Goal: Task Accomplishment & Management: Use online tool/utility

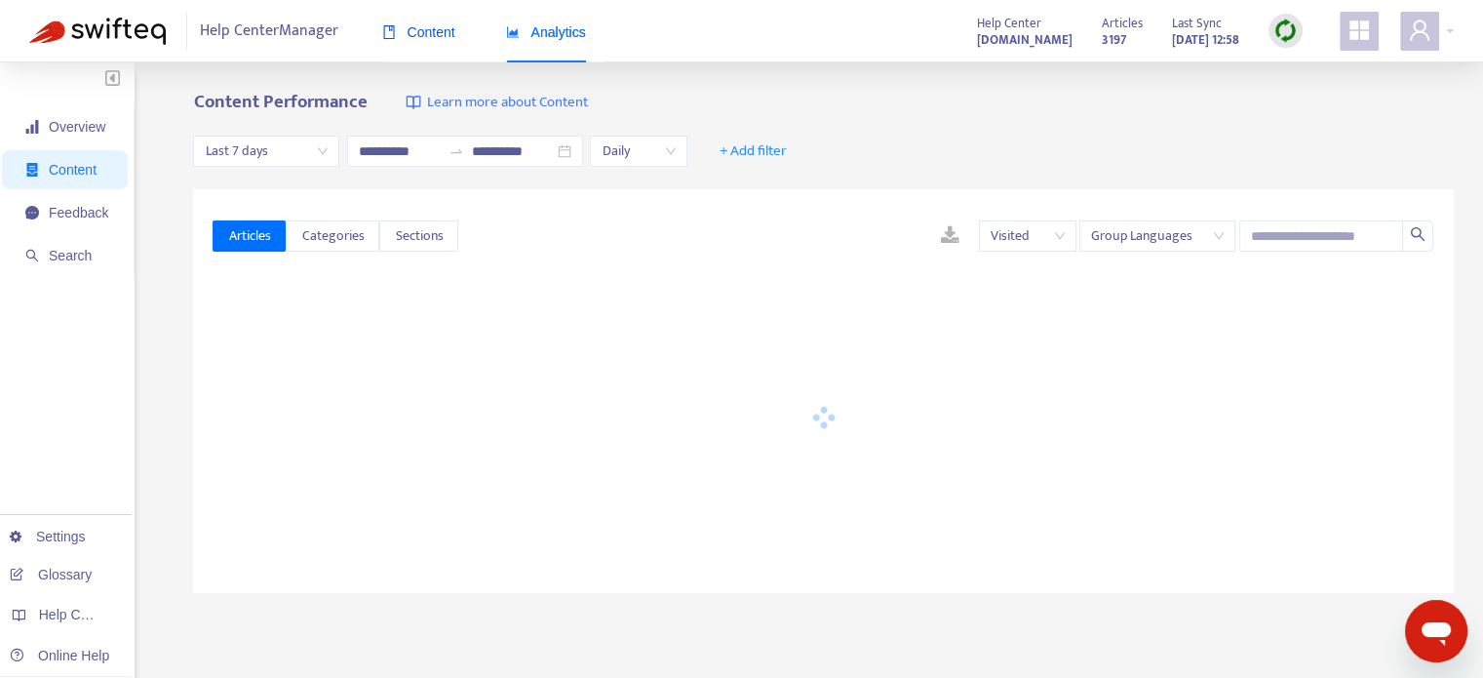
click at [447, 29] on span "Content" at bounding box center [418, 32] width 73 height 16
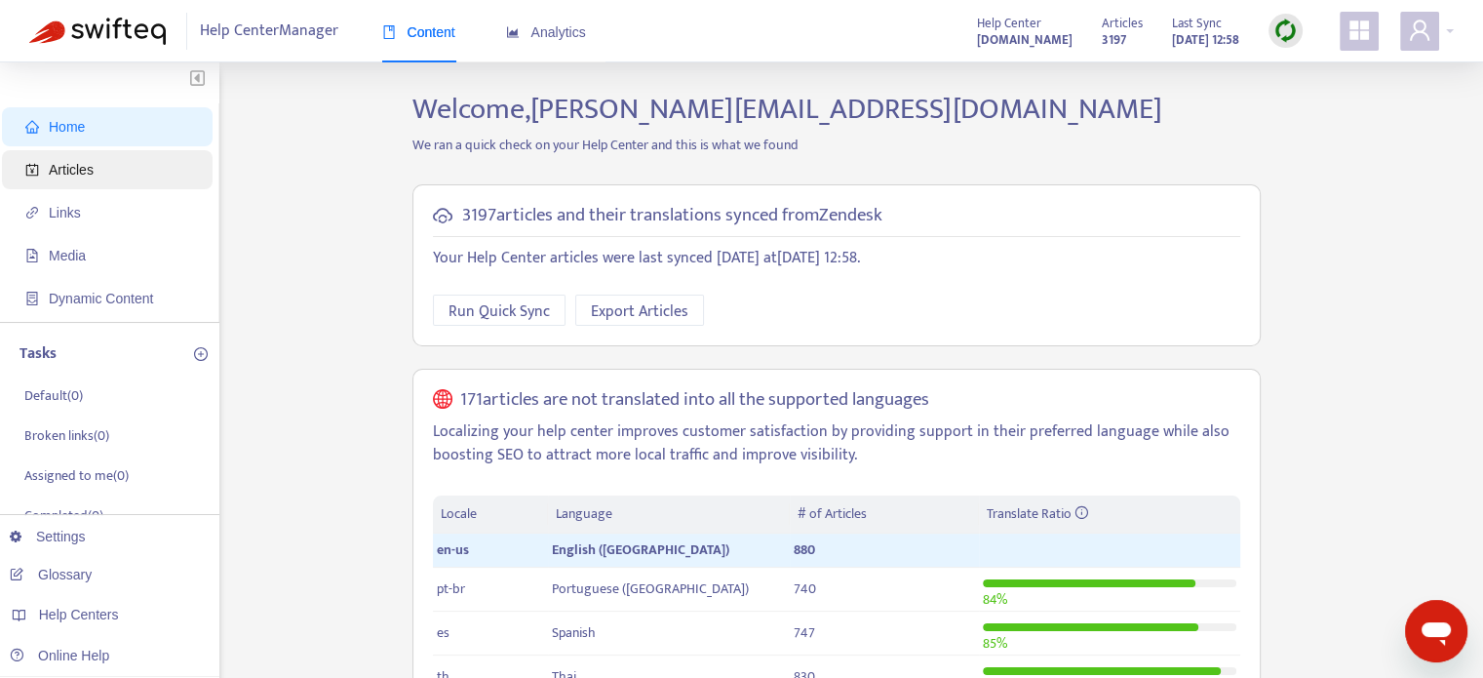
click at [175, 164] on span "Articles" at bounding box center [111, 169] width 172 height 39
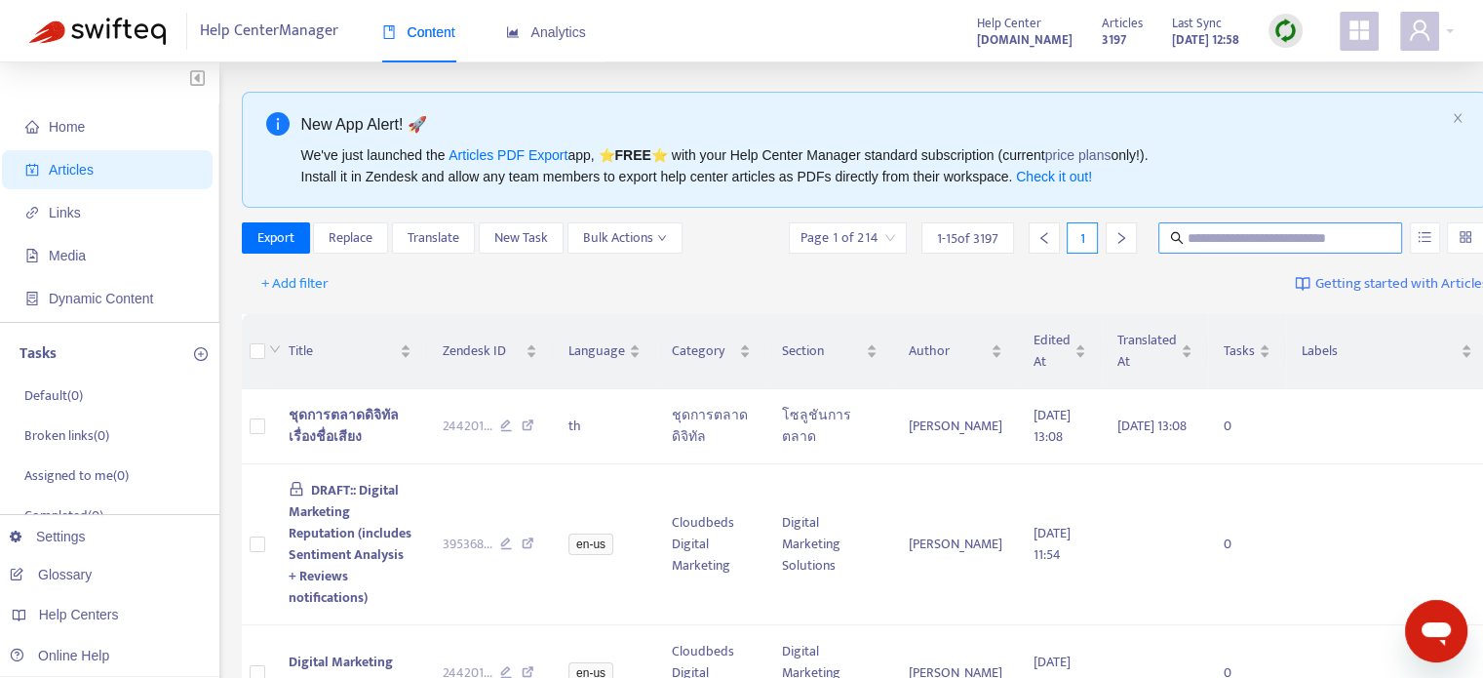
click at [1217, 234] on input "text" at bounding box center [1280, 237] width 187 height 21
type input "**********"
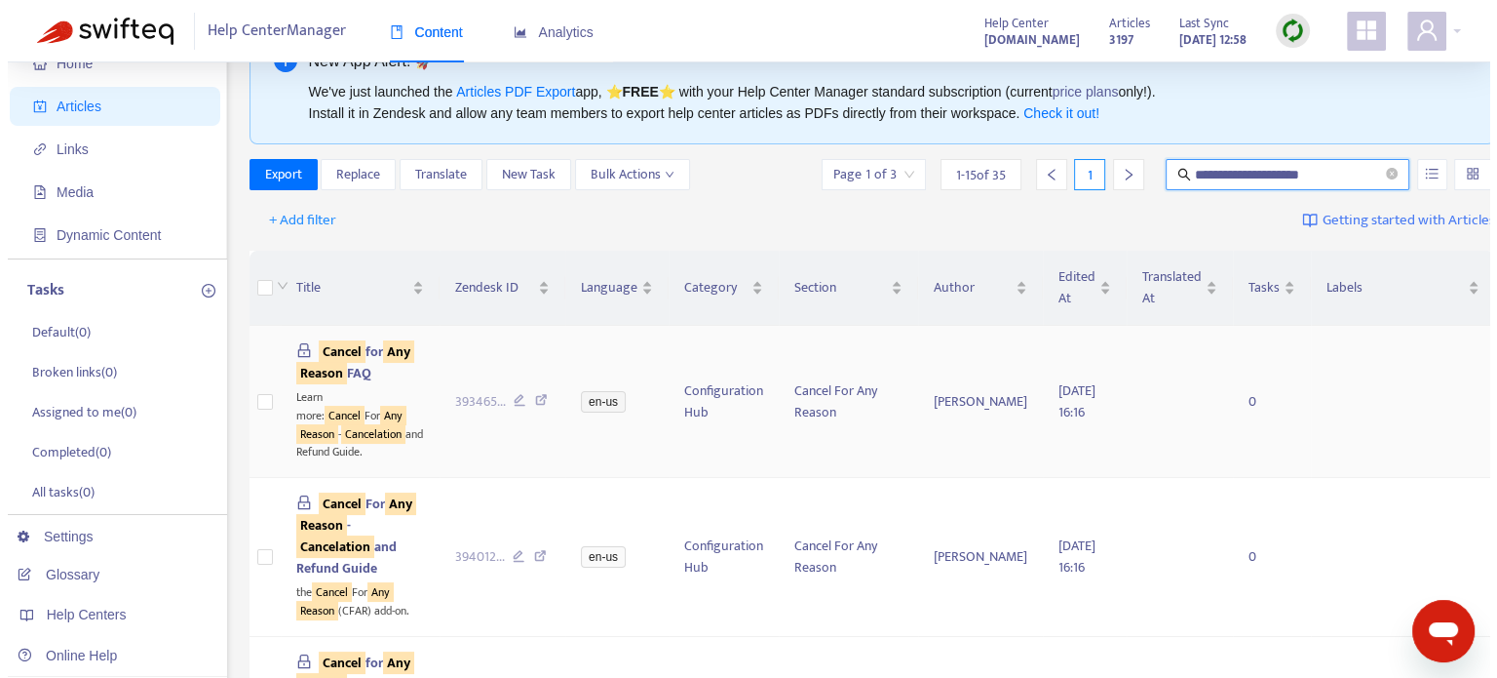
scroll to position [97, 0]
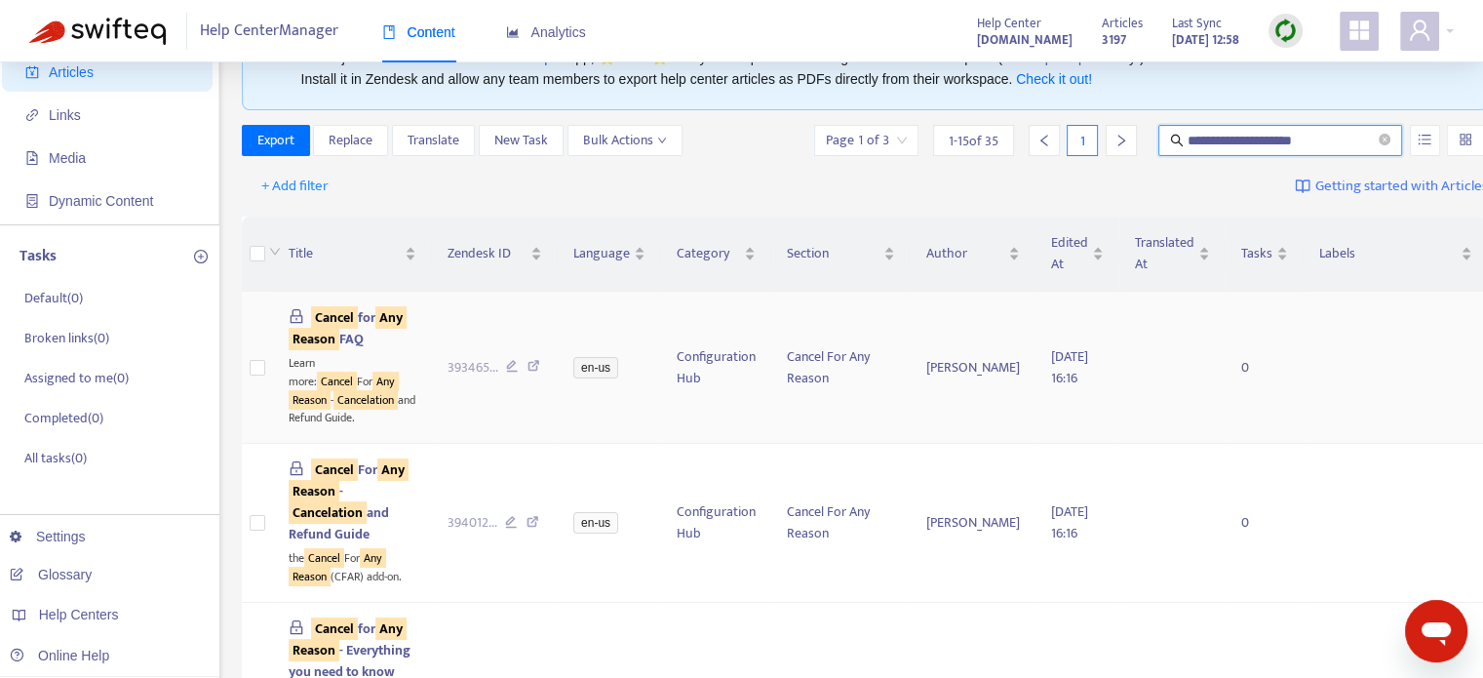
click at [353, 320] on sqkw "Cancel" at bounding box center [334, 317] width 47 height 22
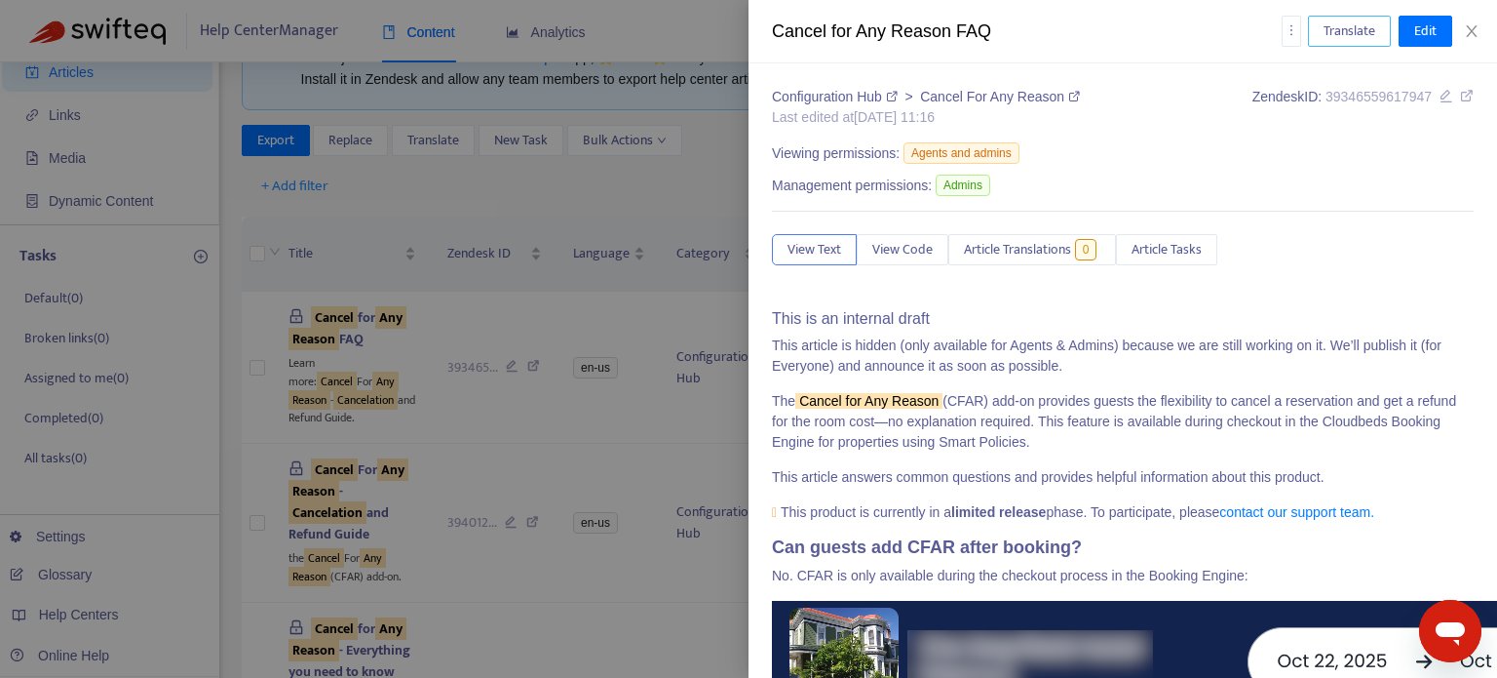
click at [1338, 40] on span "Translate" at bounding box center [1350, 30] width 52 height 21
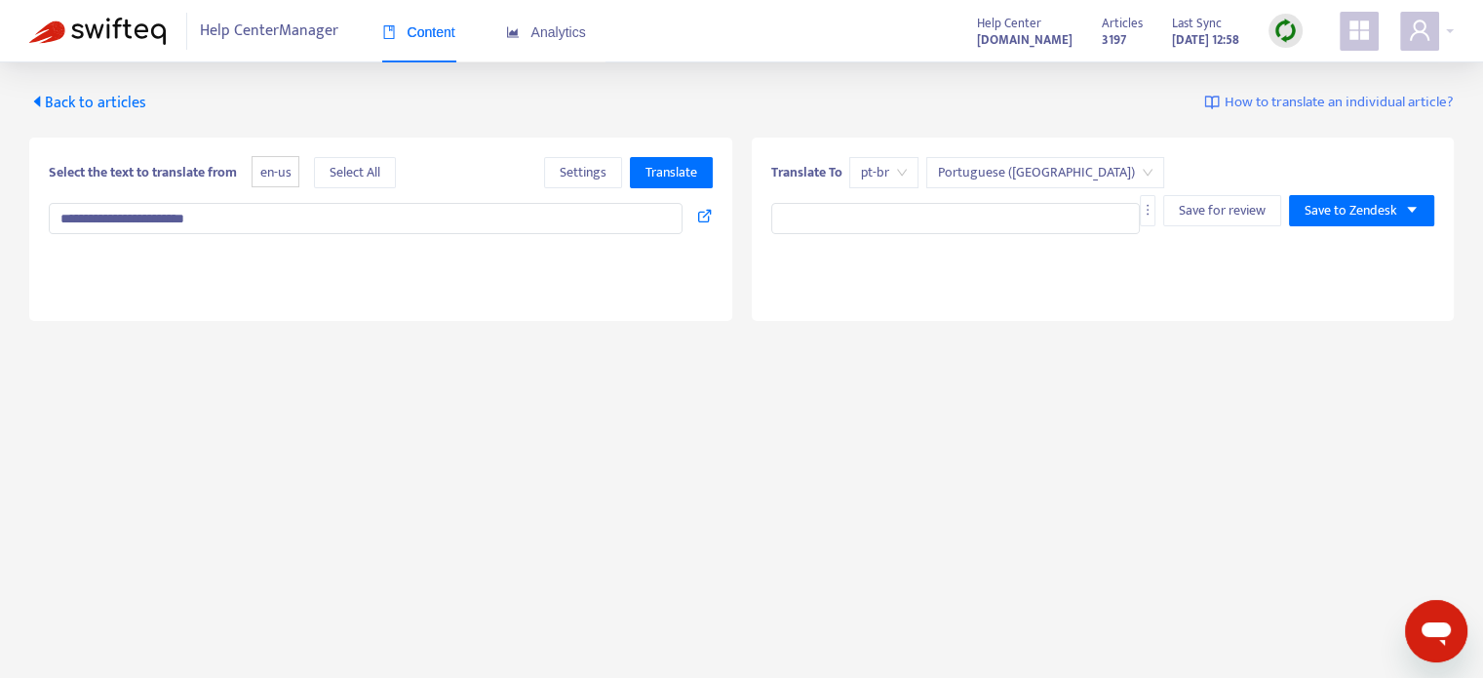
type textarea "**********"
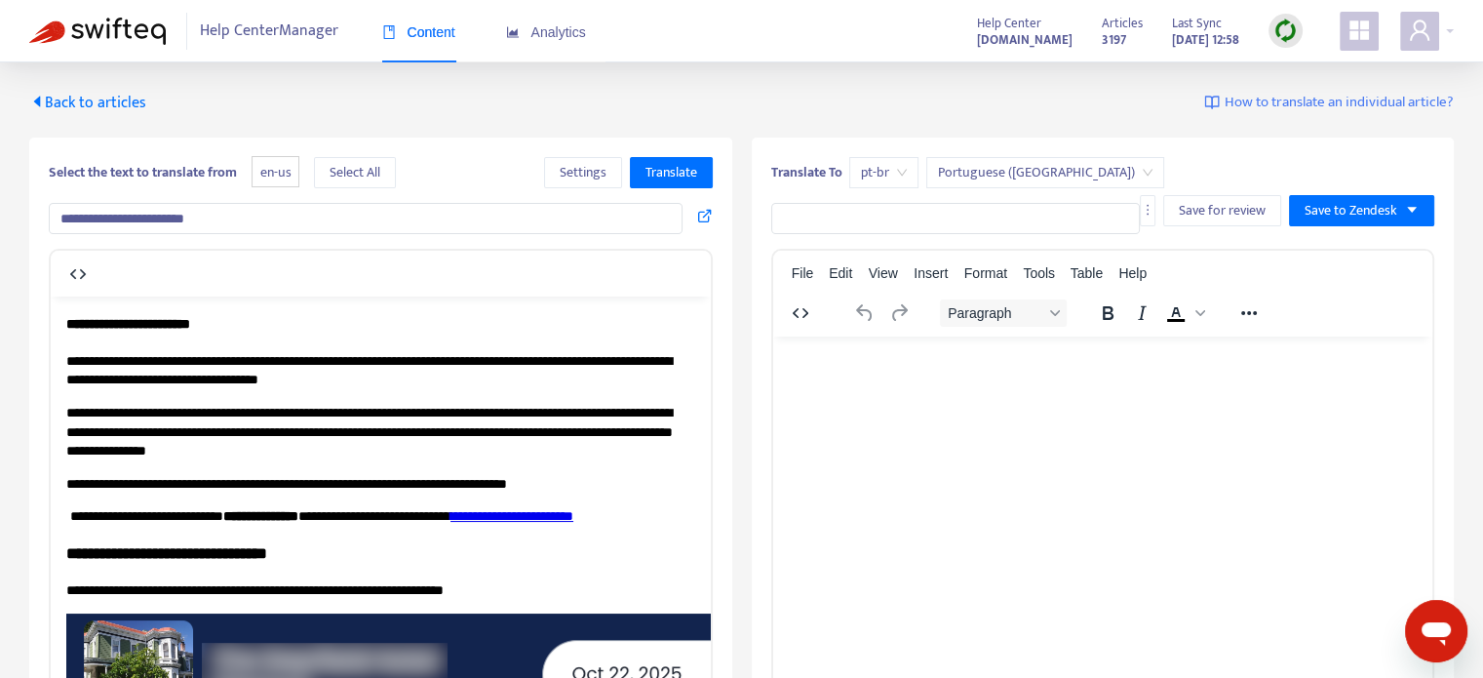
drag, startPoint x: 126, startPoint y: 101, endPoint x: 239, endPoint y: 104, distance: 113.1
click at [127, 102] on span "Back to articles" at bounding box center [87, 103] width 117 height 26
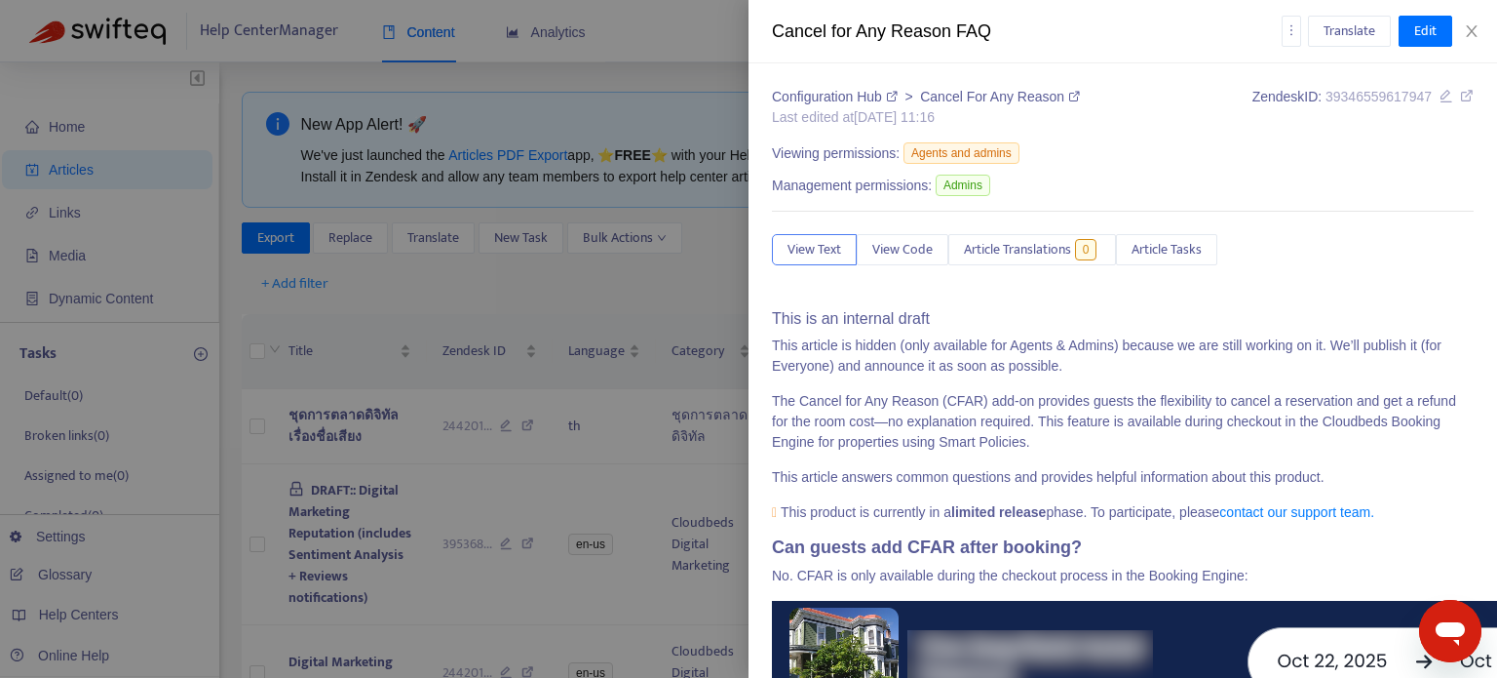
type input "**********"
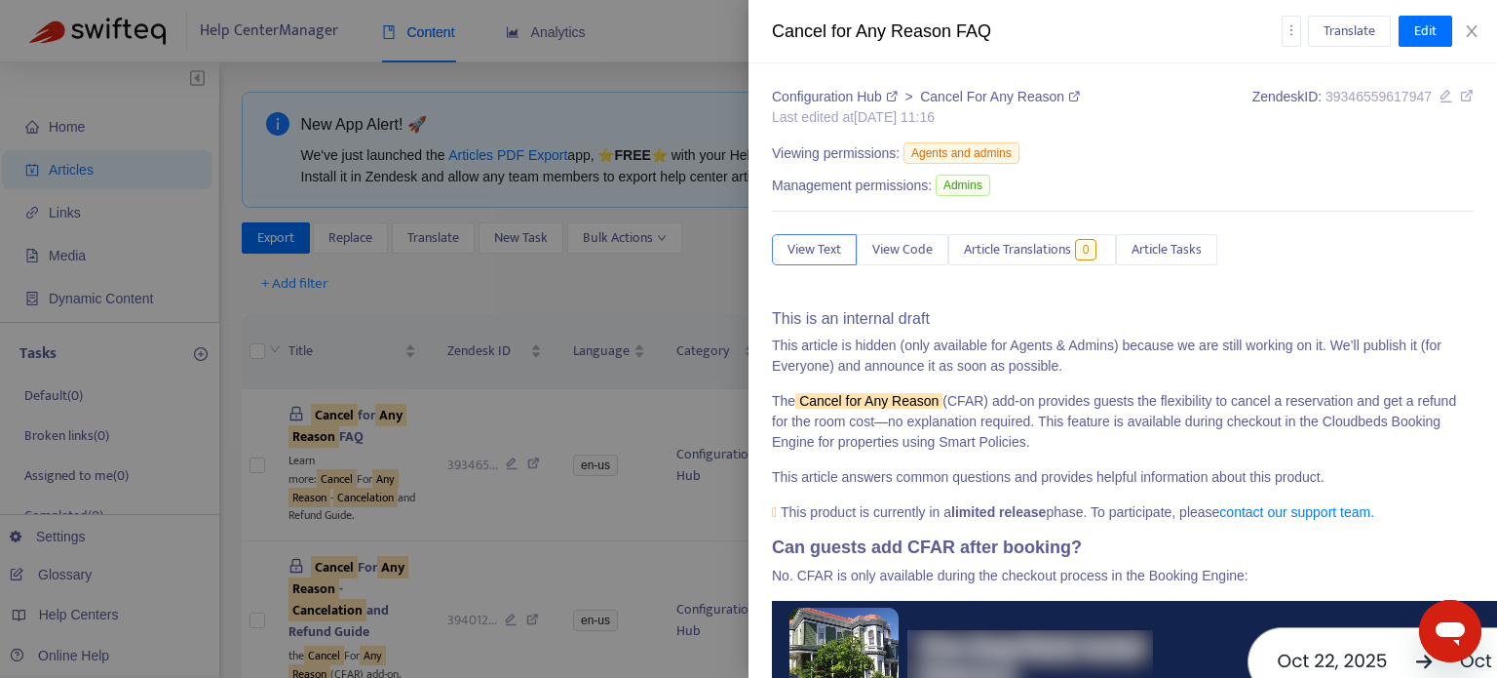
click at [699, 73] on div at bounding box center [748, 339] width 1497 height 678
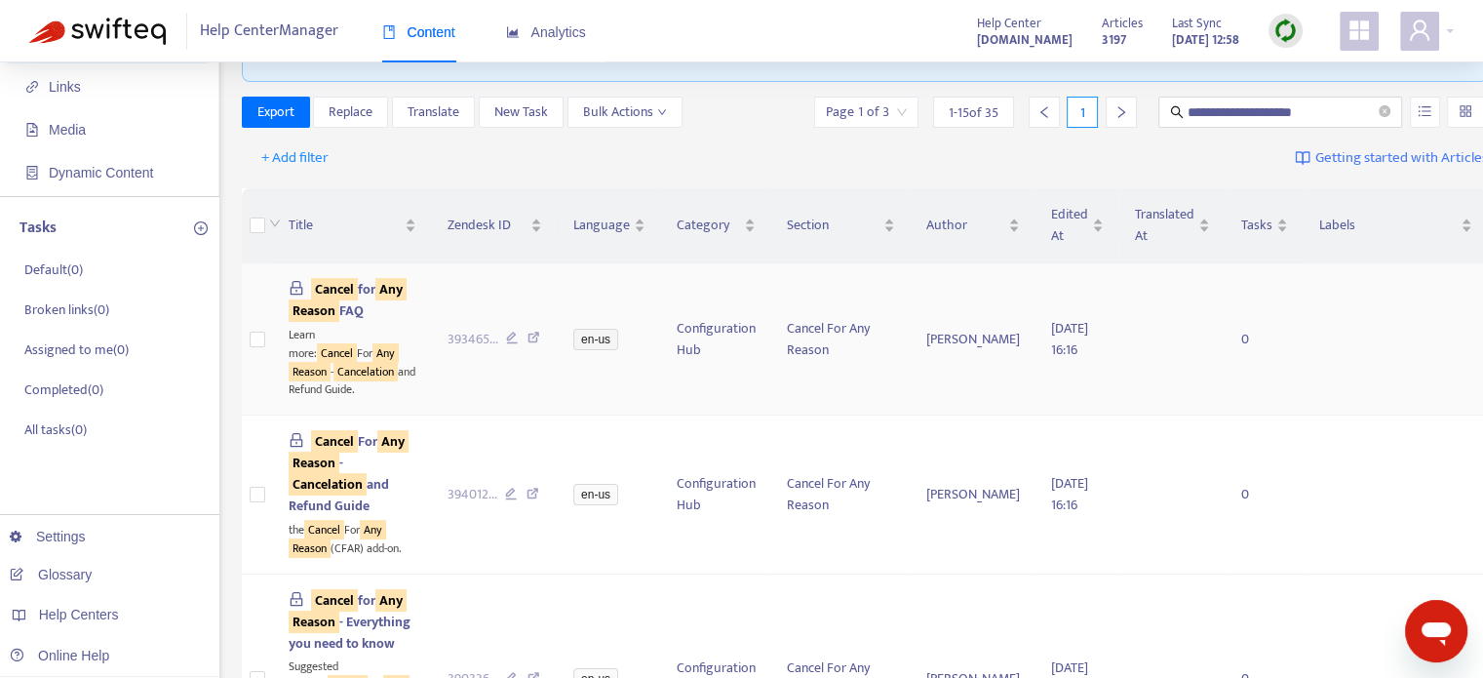
scroll to position [292, 0]
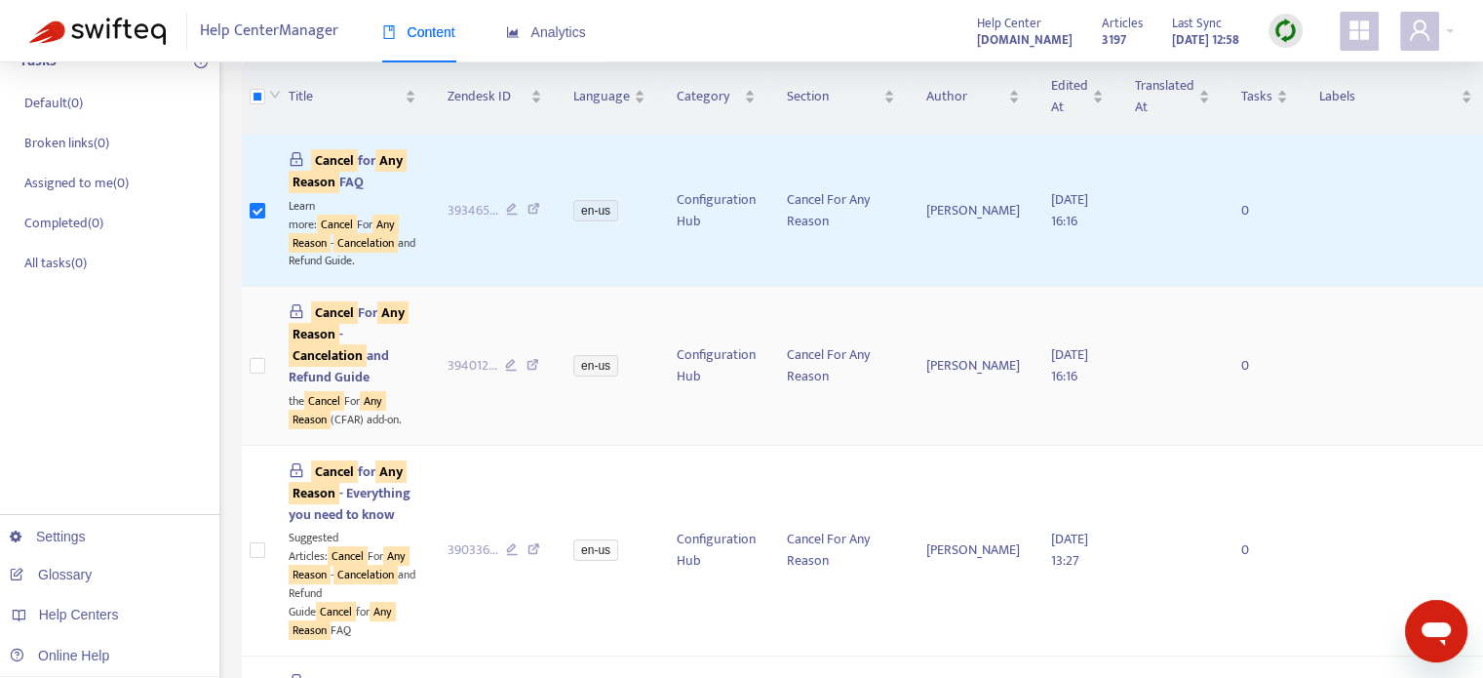
click at [262, 376] on label at bounding box center [258, 365] width 16 height 21
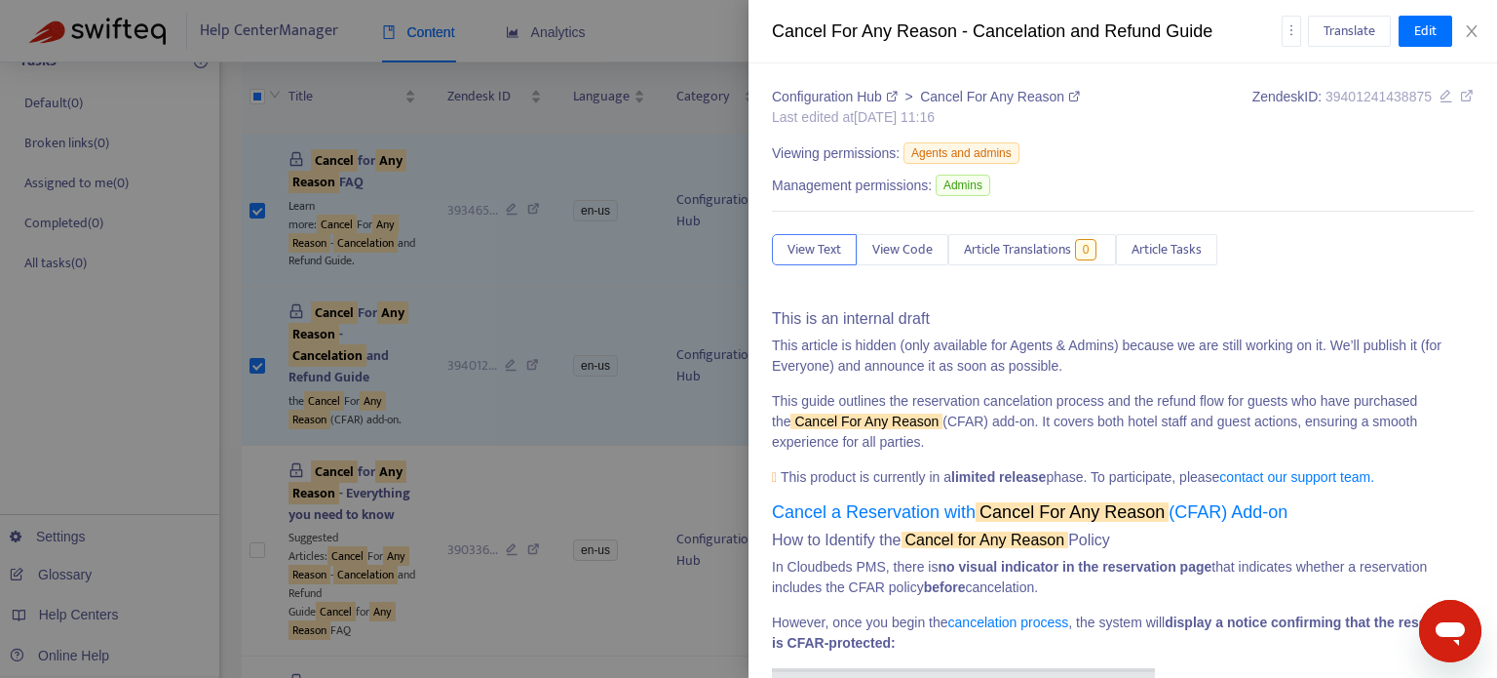
click at [191, 308] on div at bounding box center [748, 339] width 1497 height 678
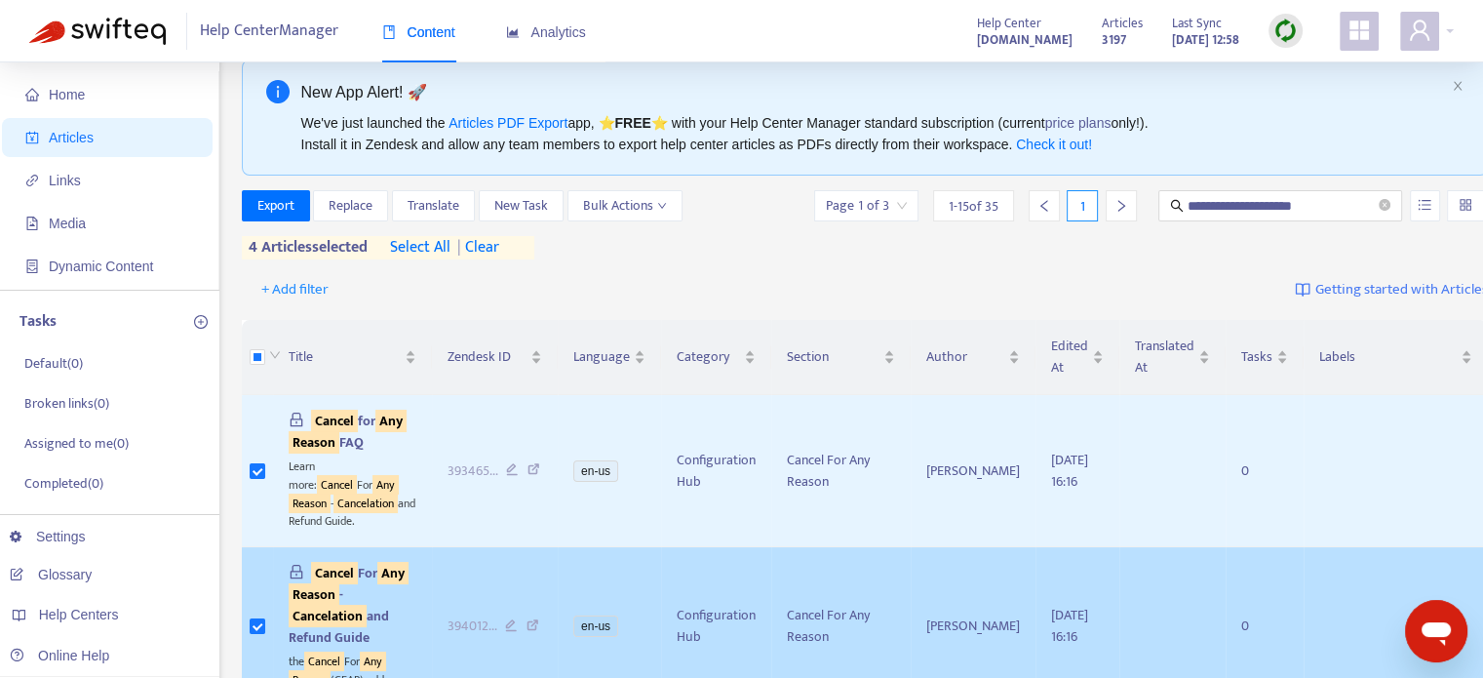
scroll to position [0, 0]
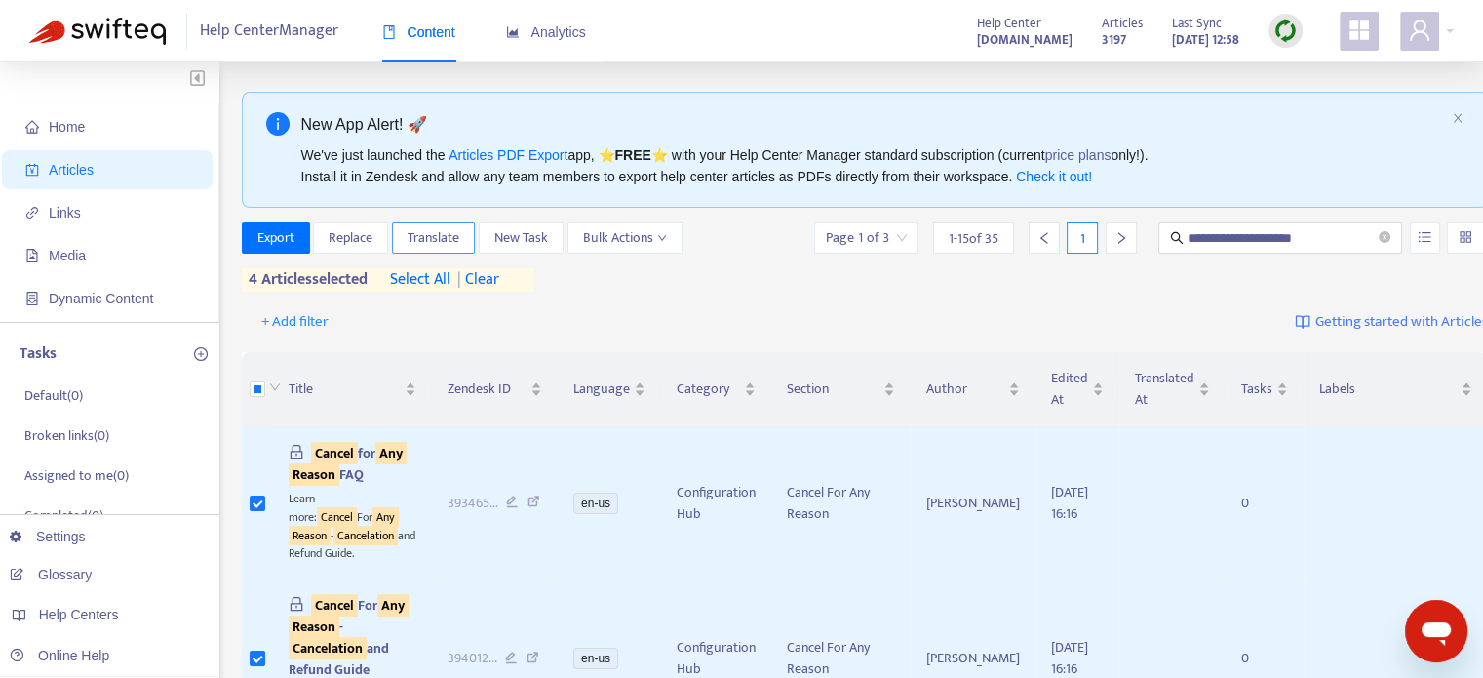
click at [462, 232] on button "Translate" at bounding box center [433, 237] width 83 height 31
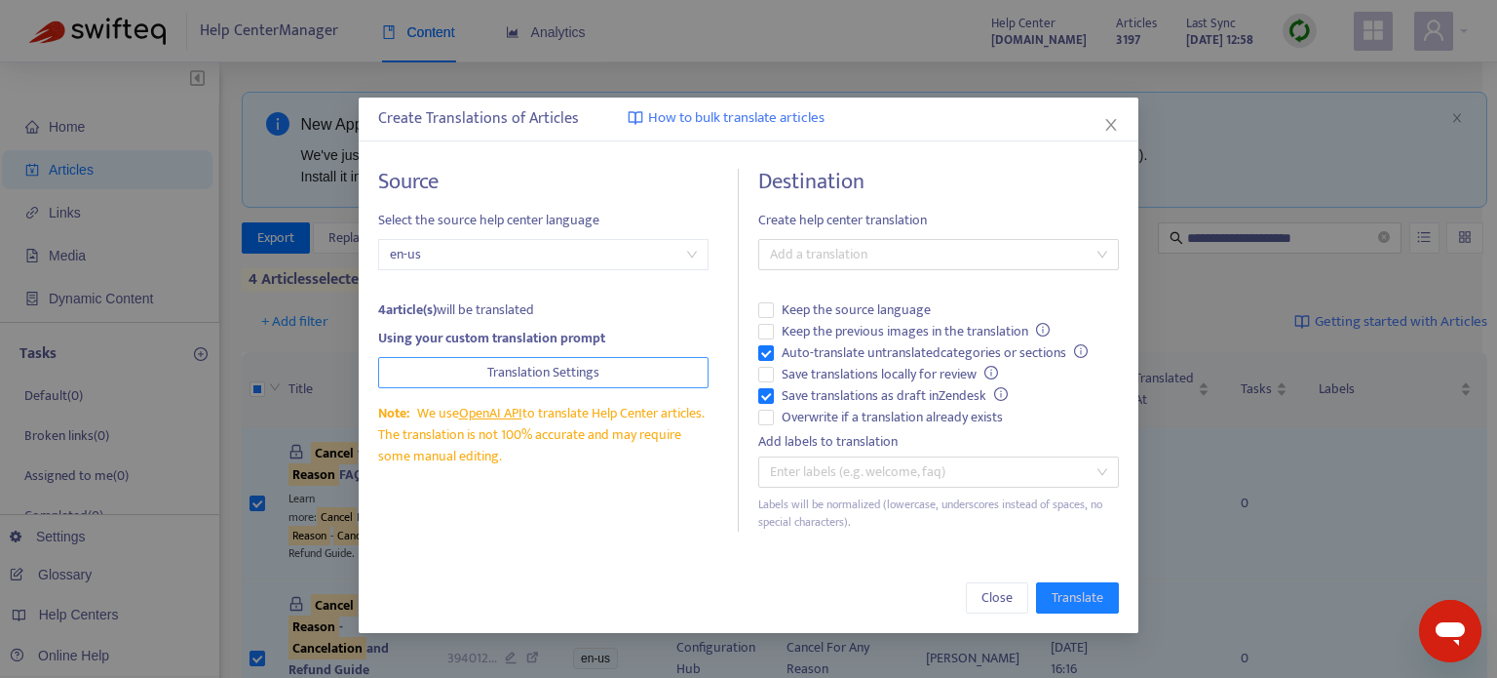
click at [637, 366] on button "Translation Settings" at bounding box center [543, 372] width 331 height 31
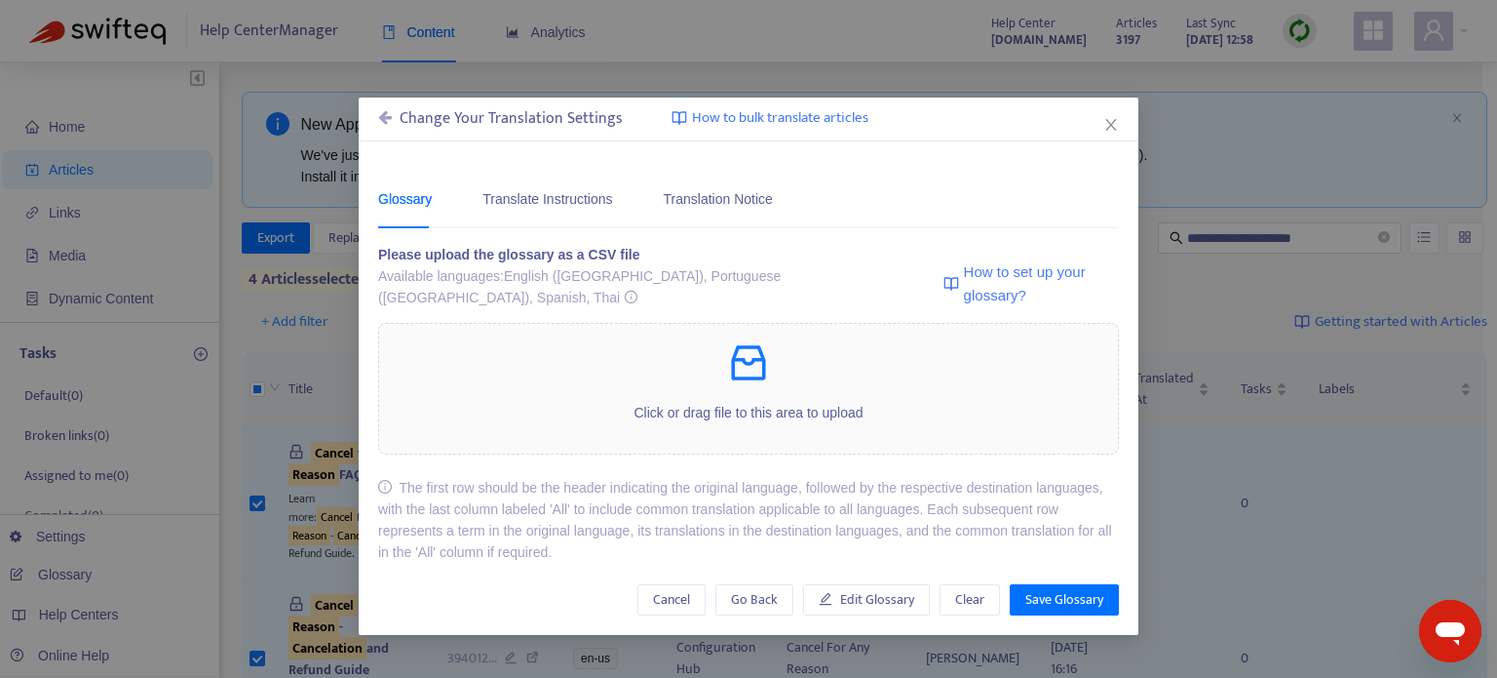
click at [379, 118] on icon at bounding box center [385, 117] width 14 height 16
click at [386, 118] on div "Change Your Translation Settings How to bulk translate articles" at bounding box center [748, 118] width 741 height 23
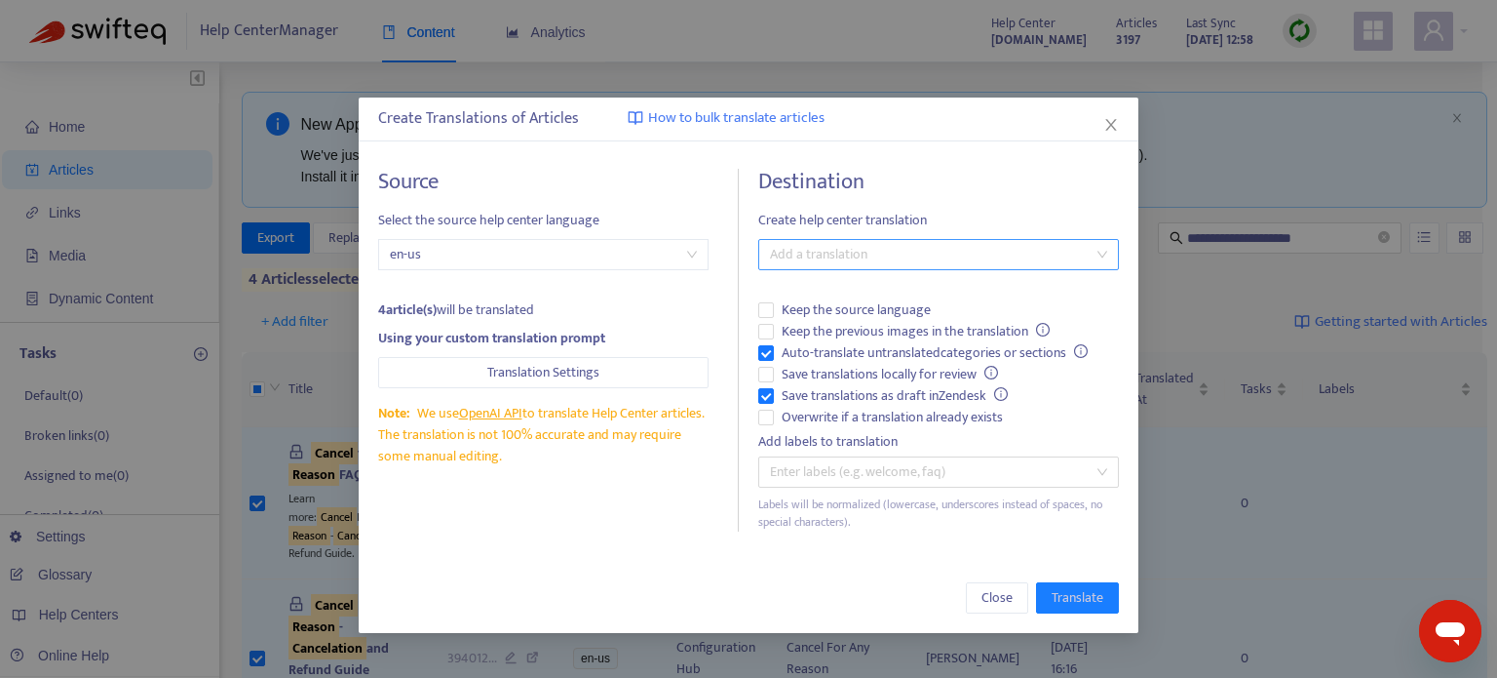
click at [851, 253] on div at bounding box center [928, 254] width 331 height 23
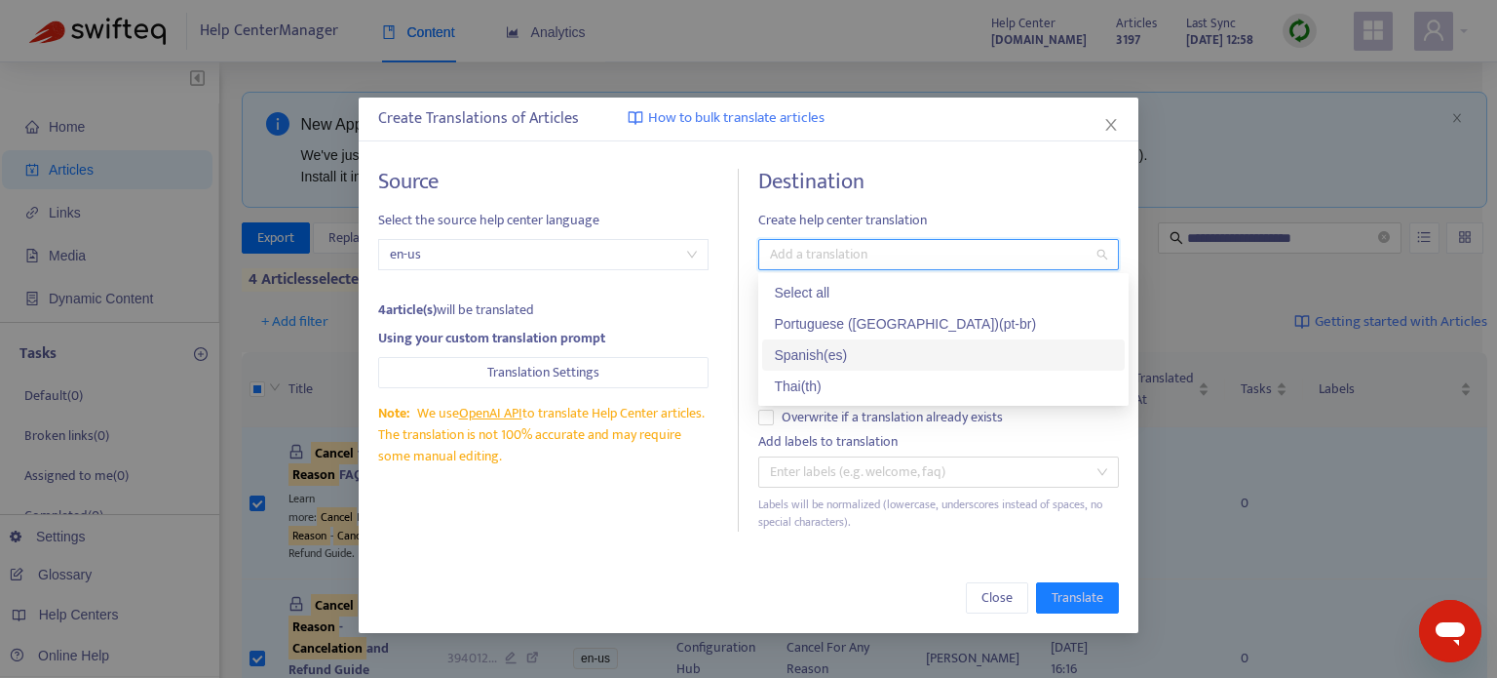
click at [905, 348] on div "Spanish ( es )" at bounding box center [943, 354] width 339 height 21
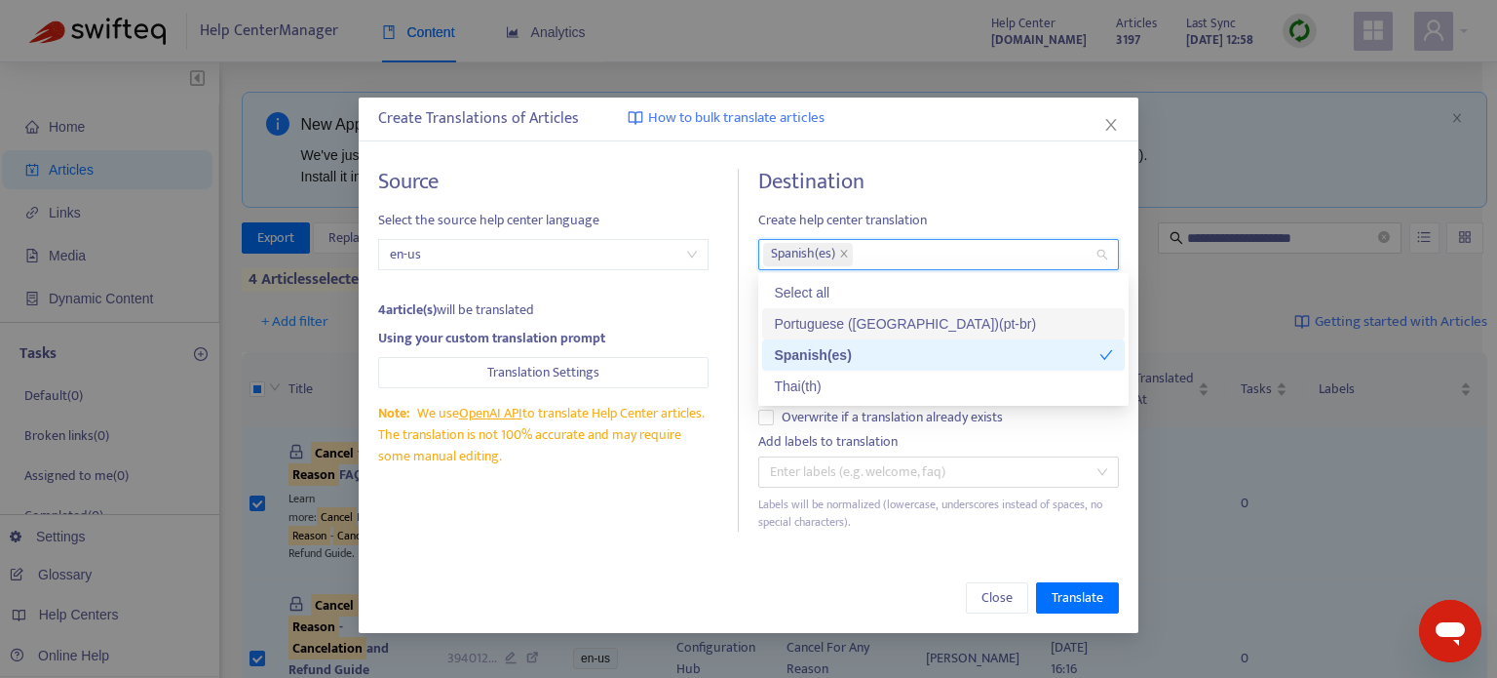
click at [908, 319] on div "Portuguese ([GEOGRAPHIC_DATA]) ( pt-br )" at bounding box center [943, 323] width 339 height 21
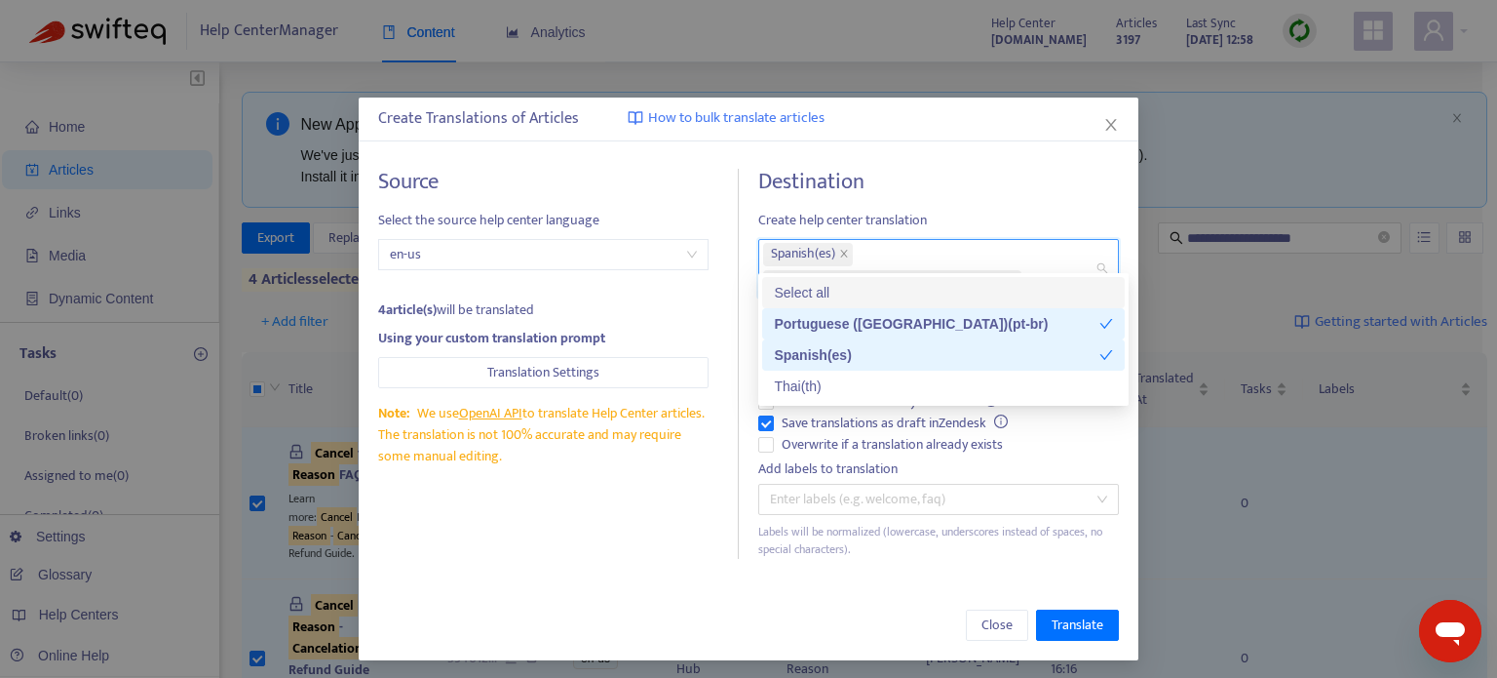
click at [1032, 201] on div "Destination Create help center translation Spanish ( es ) Portuguese ([GEOGRAPH…" at bounding box center [938, 364] width 361 height 390
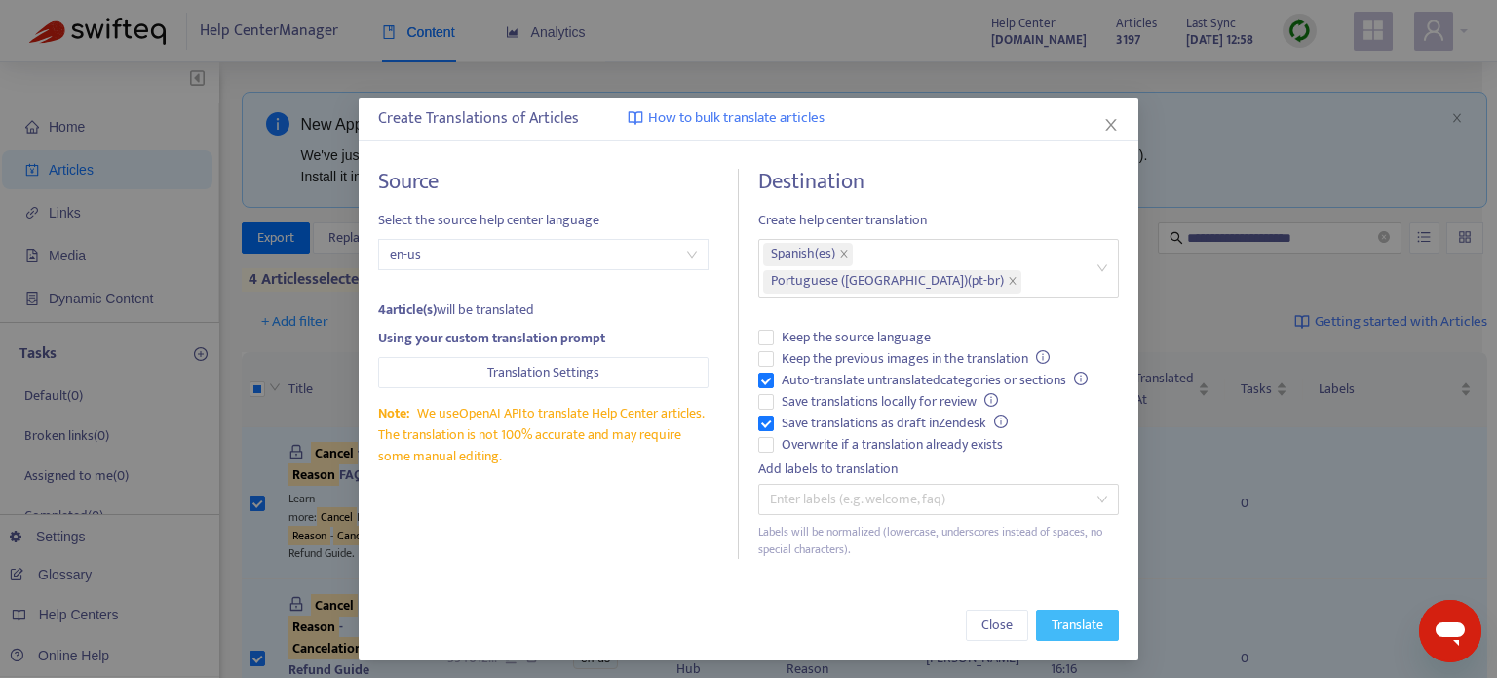
drag, startPoint x: 1090, startPoint y: 593, endPoint x: 1149, endPoint y: 600, distance: 59.9
click at [1090, 614] on span "Translate" at bounding box center [1078, 624] width 52 height 21
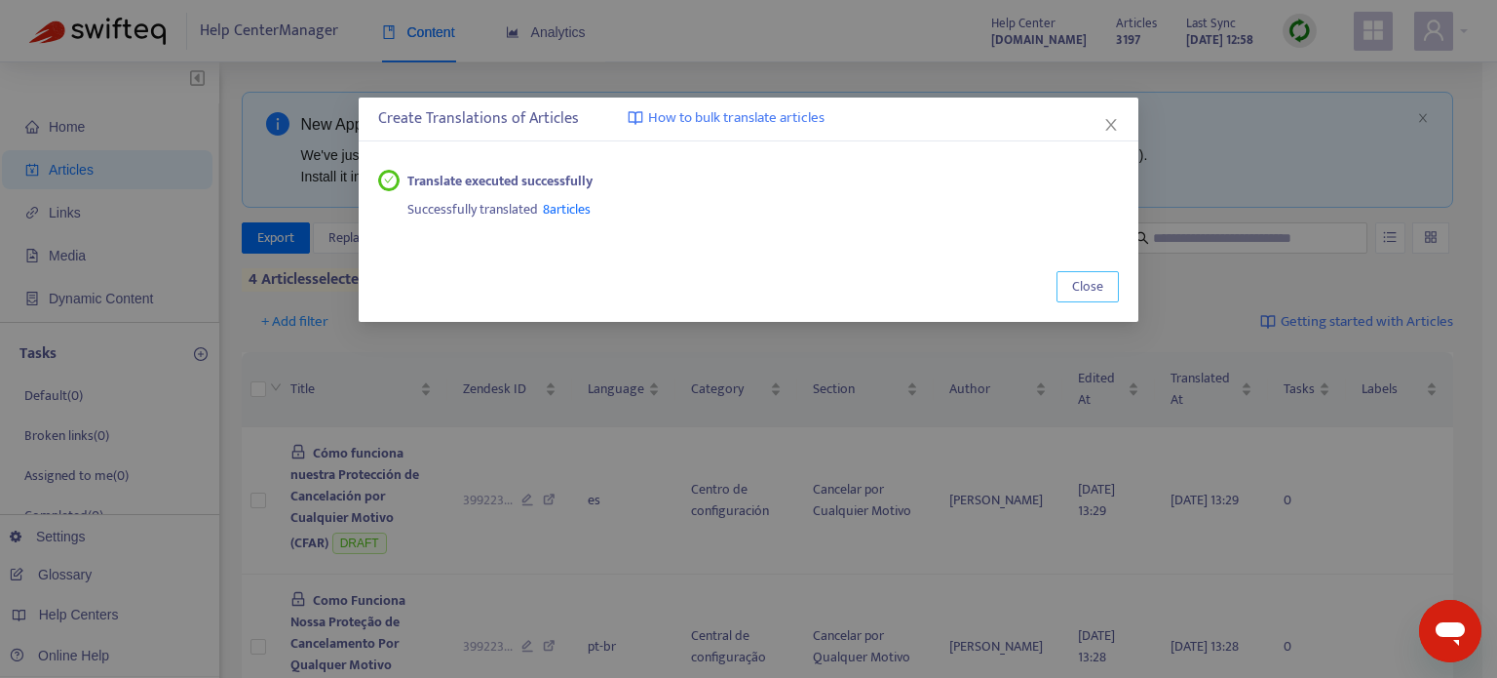
click at [1089, 284] on span "Close" at bounding box center [1087, 286] width 31 height 21
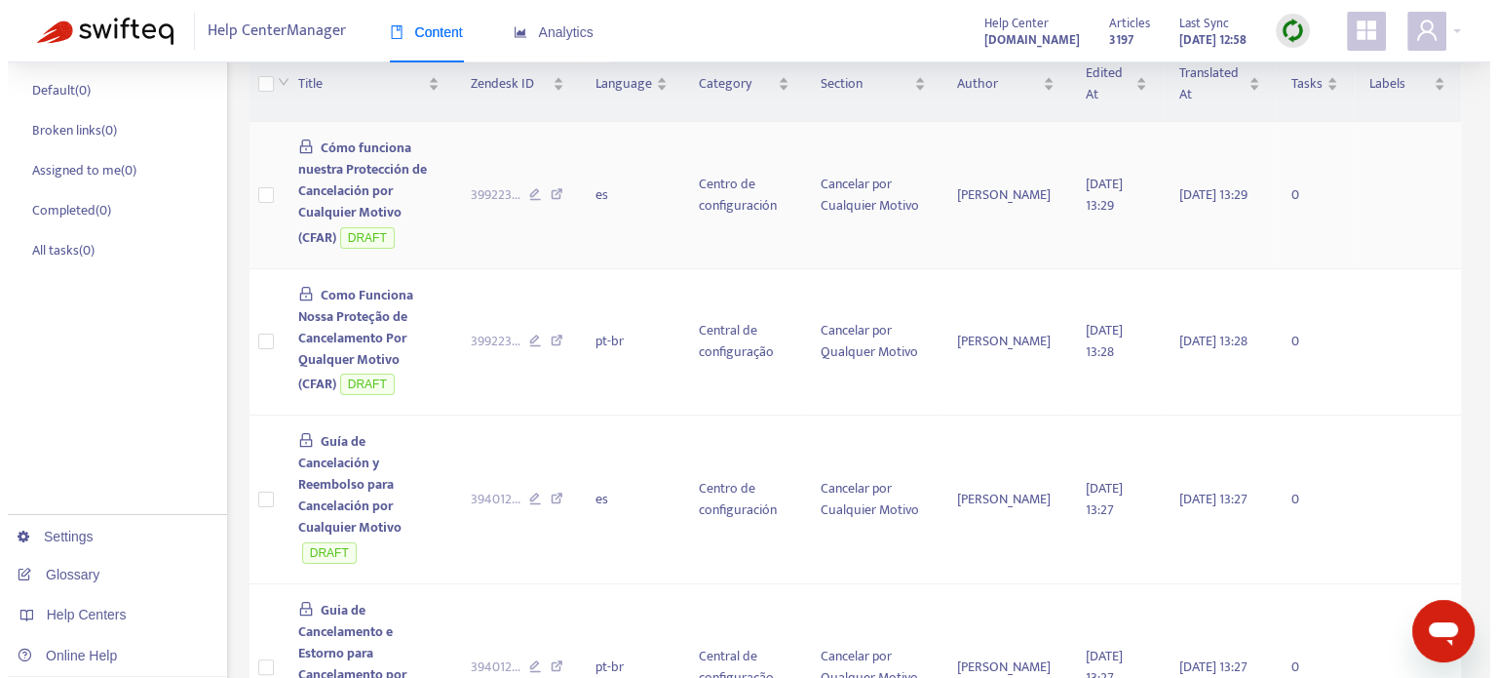
scroll to position [390, 0]
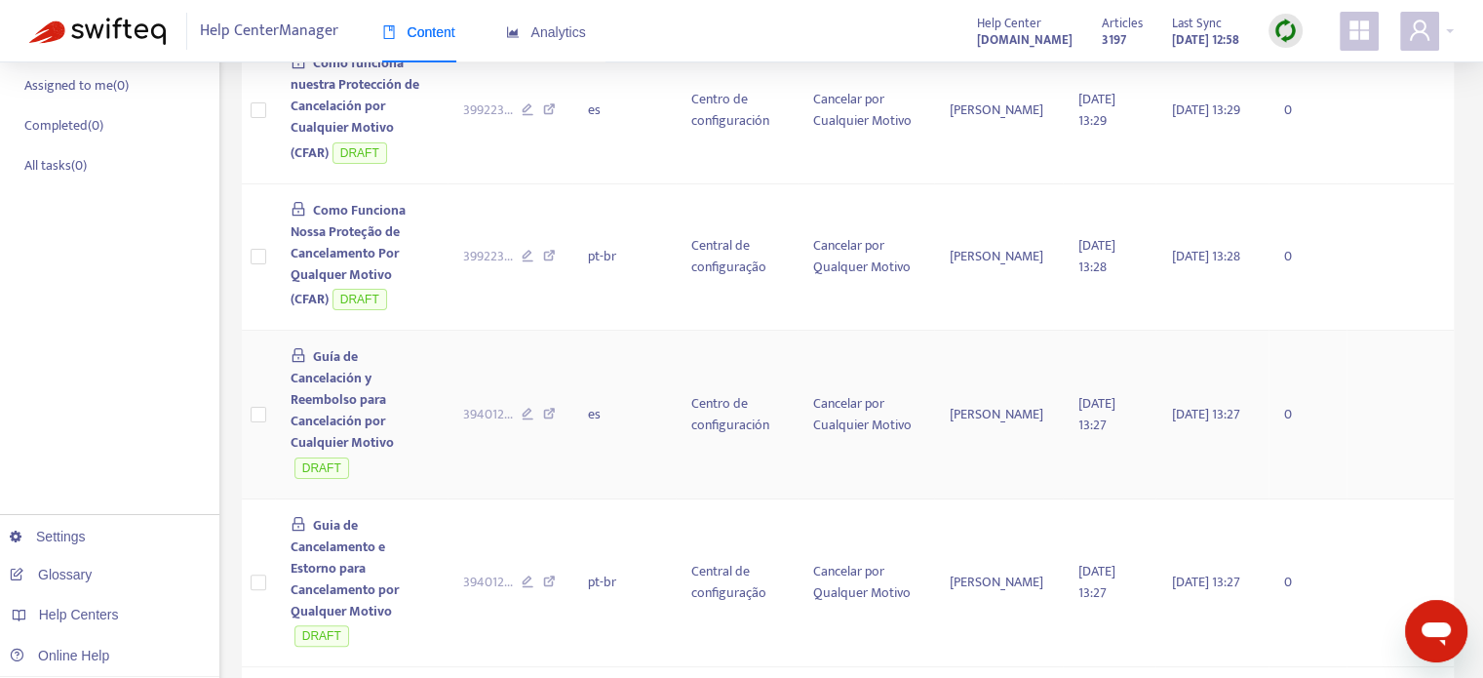
click at [394, 366] on span "Guía de Cancelación y Reembolso para Cancelación por Cualquier Motivo" at bounding box center [342, 399] width 103 height 108
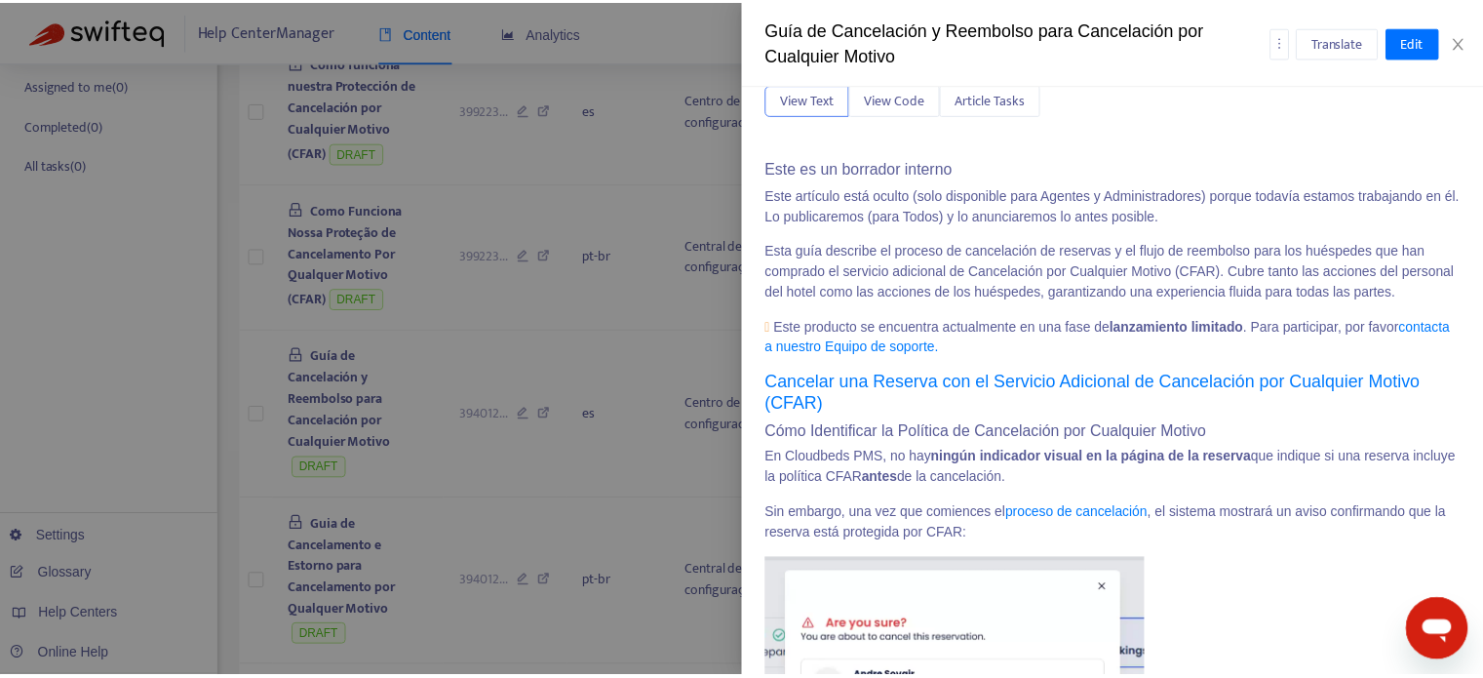
scroll to position [0, 0]
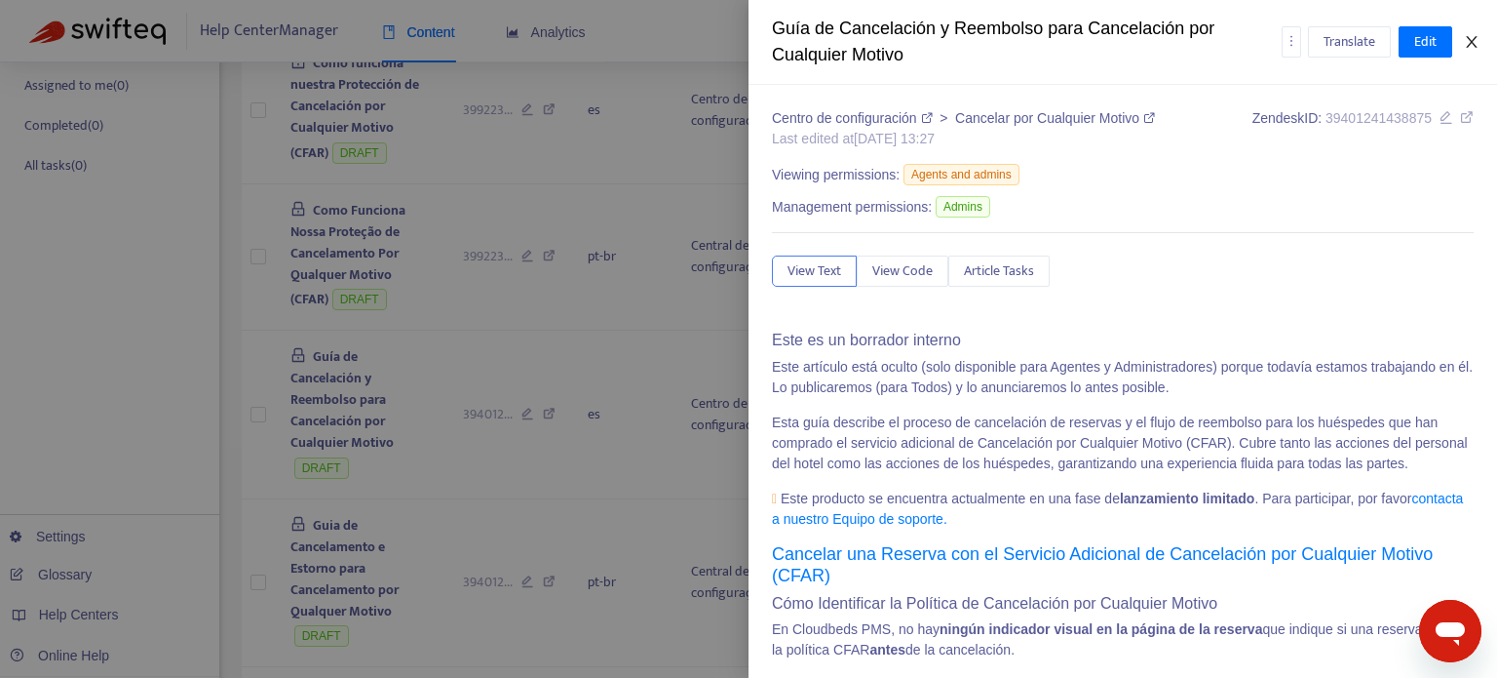
click at [1473, 42] on icon "close" at bounding box center [1472, 42] width 16 height 16
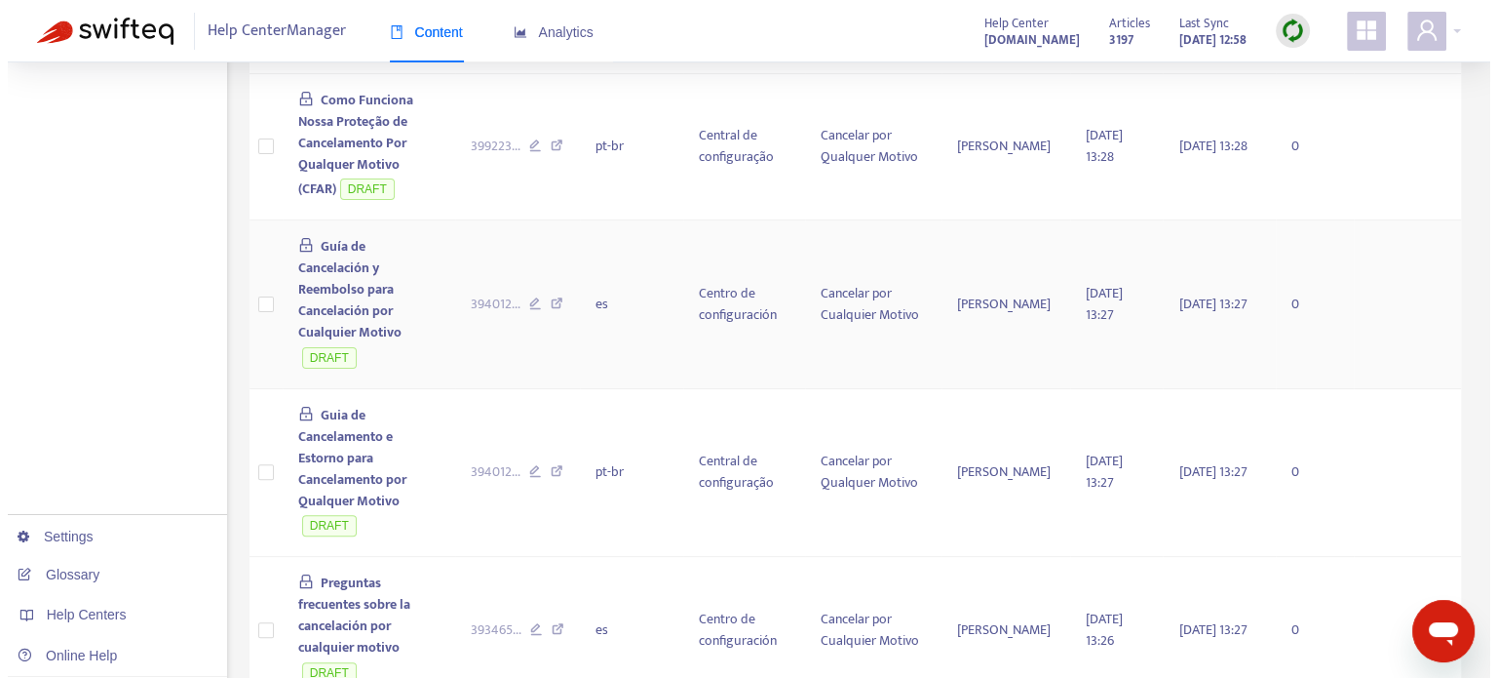
scroll to position [585, 0]
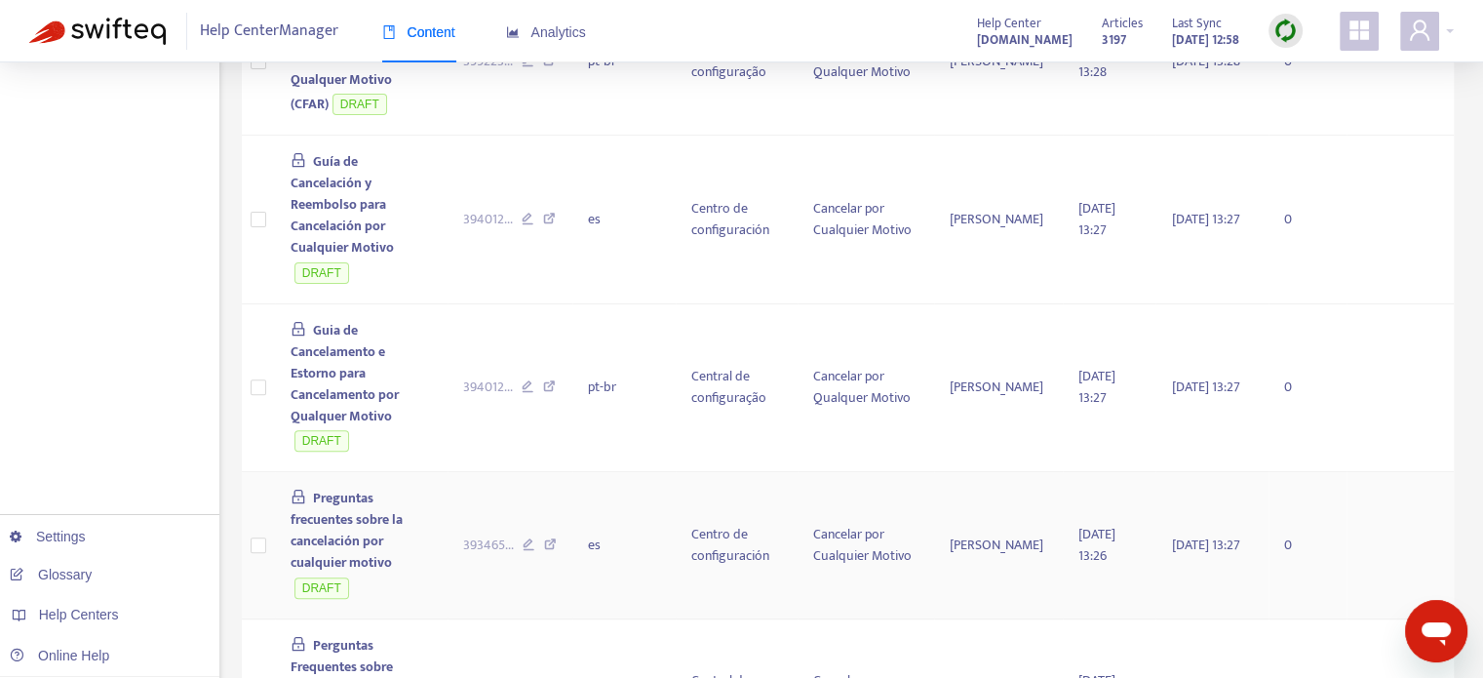
click at [403, 486] on span "Preguntas frecuentes sobre la cancelación por cualquier motivo" at bounding box center [347, 529] width 112 height 87
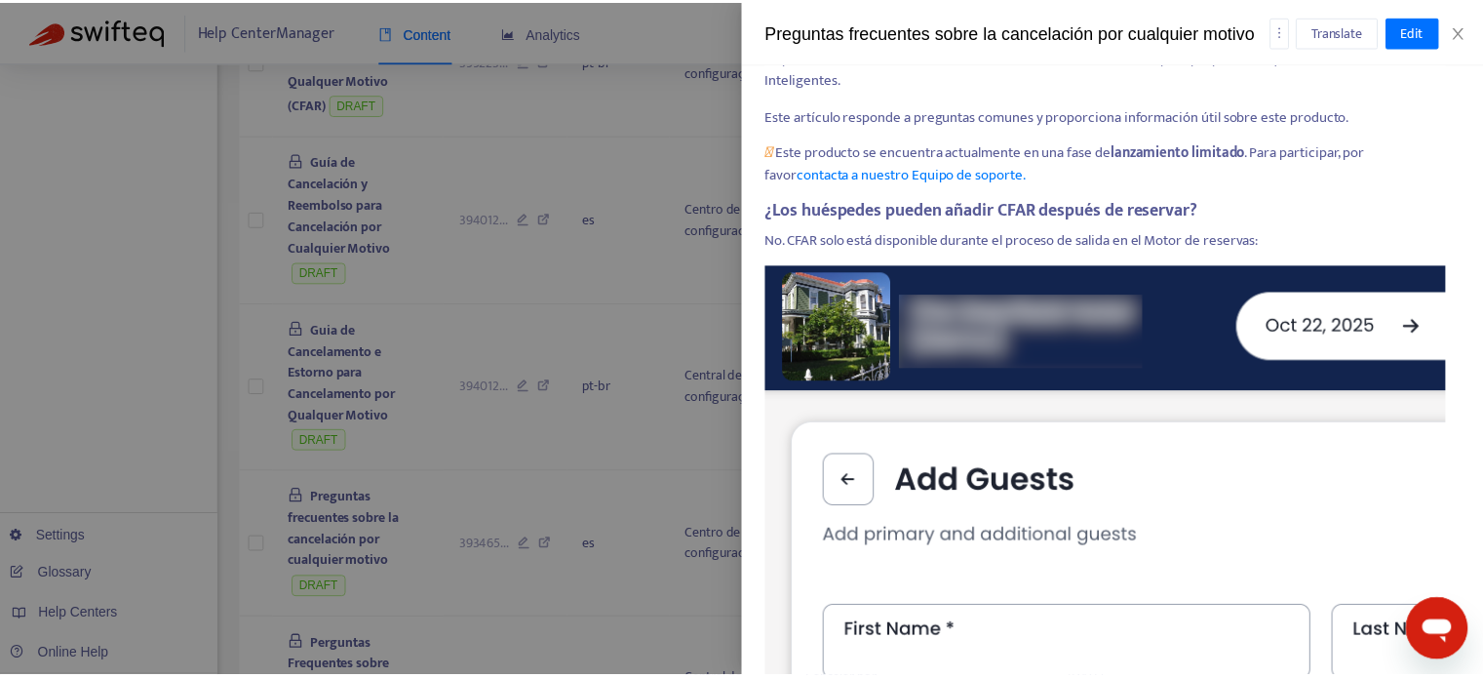
scroll to position [0, 0]
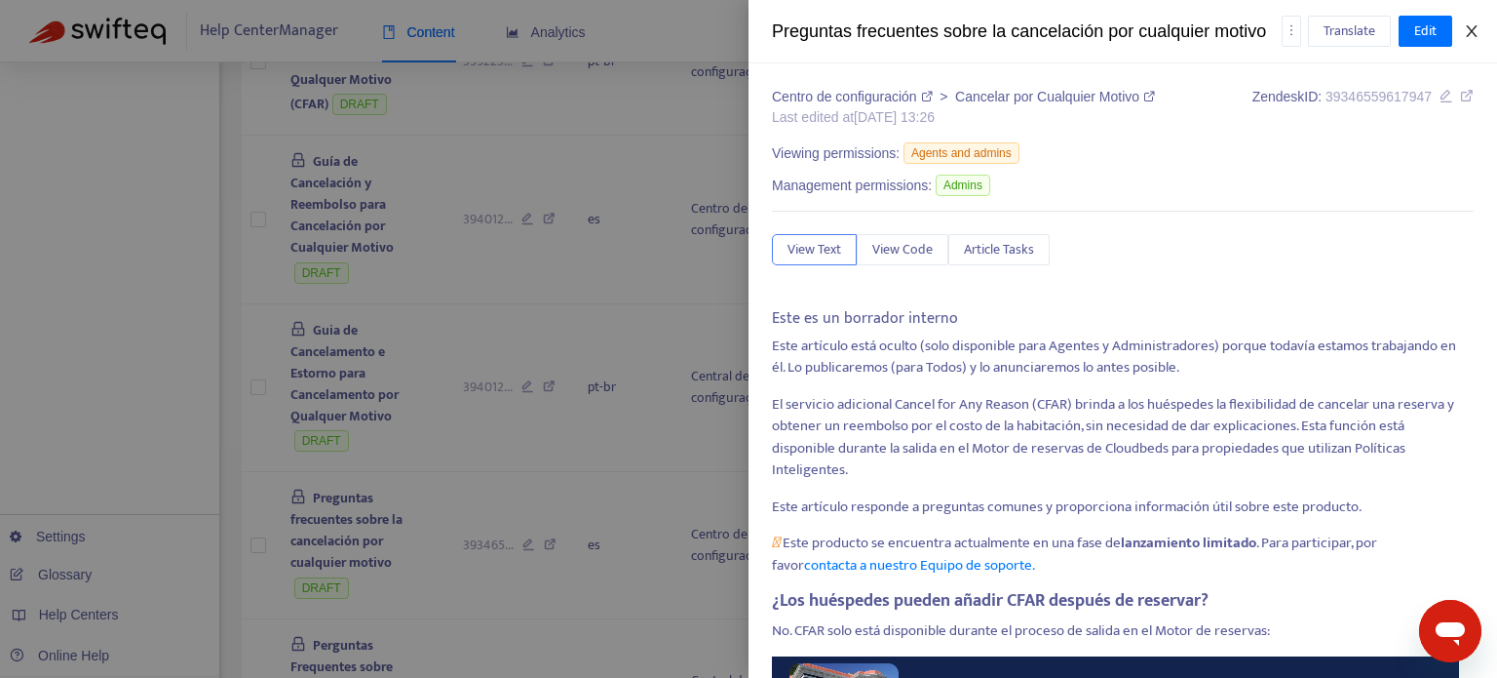
click at [1471, 31] on icon "close" at bounding box center [1471, 31] width 11 height 12
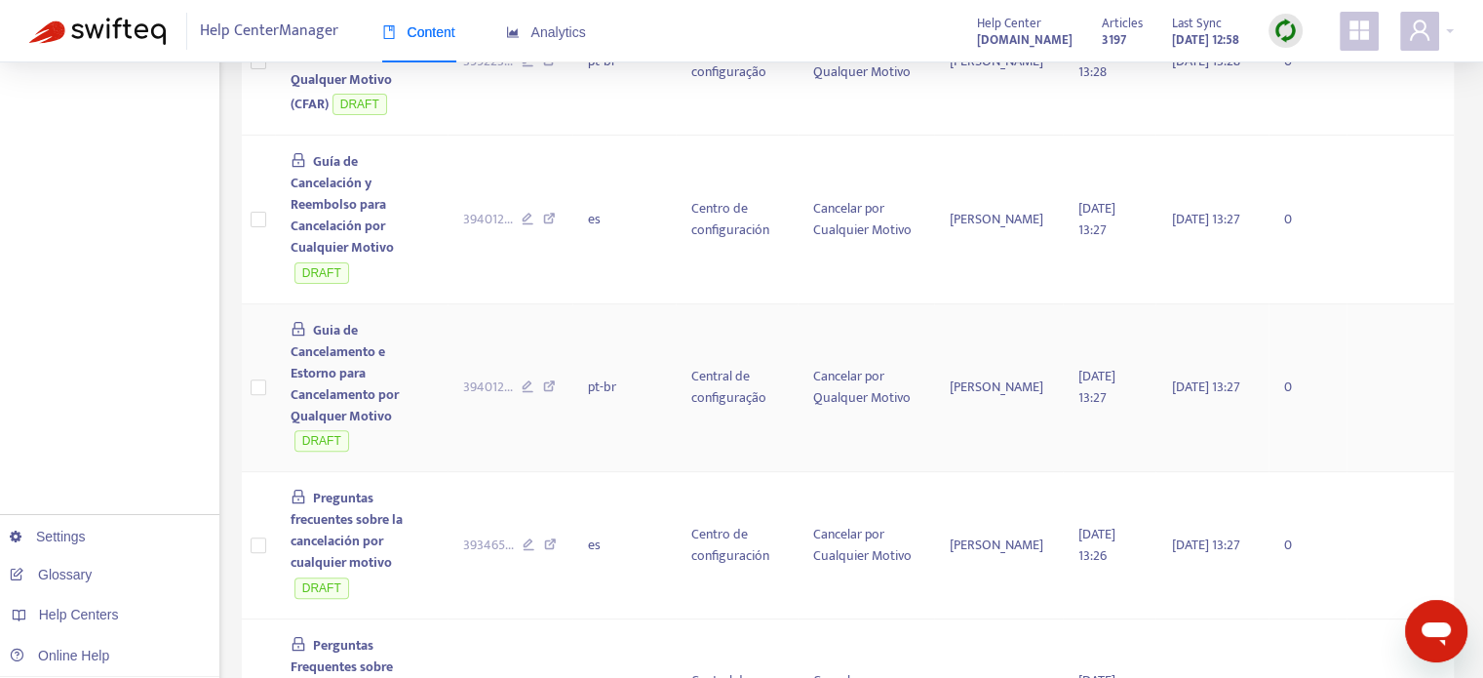
click at [1446, 304] on td at bounding box center [1399, 388] width 107 height 169
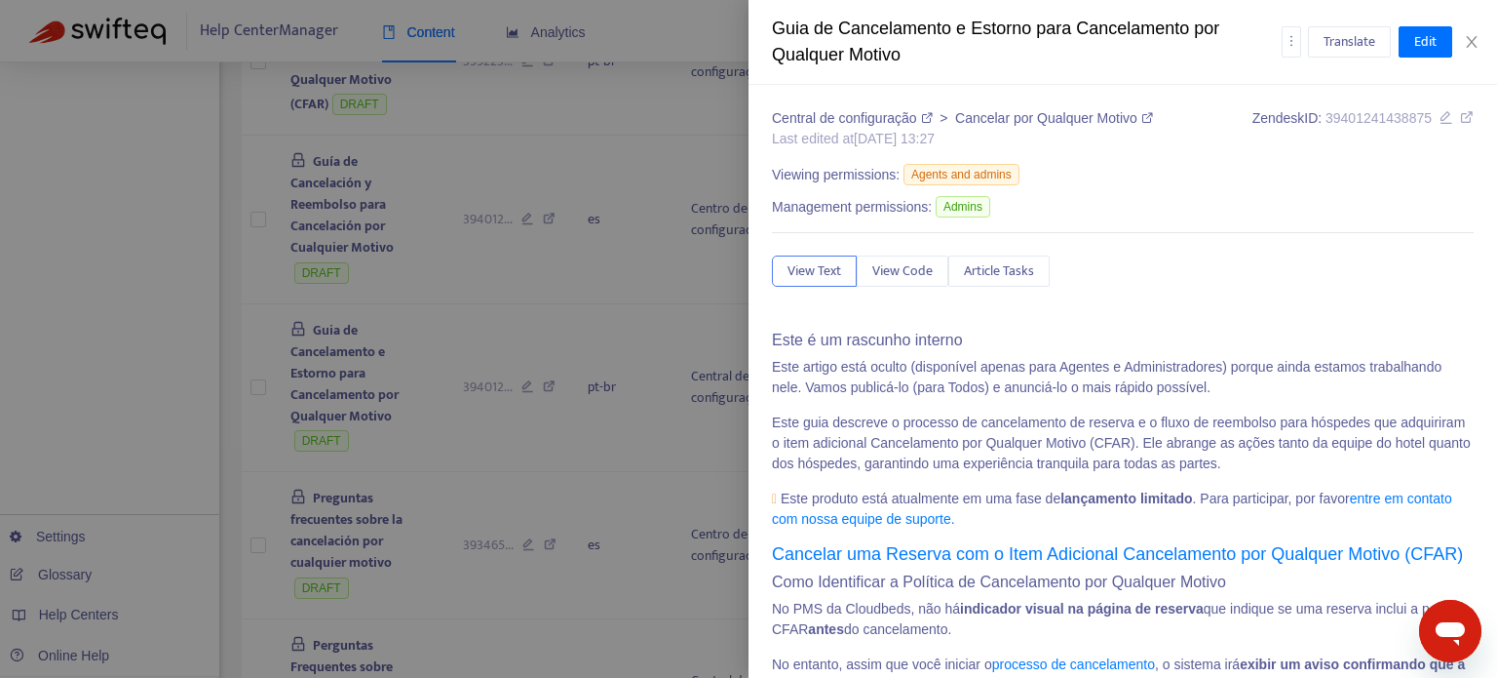
click at [208, 241] on div at bounding box center [748, 339] width 1497 height 678
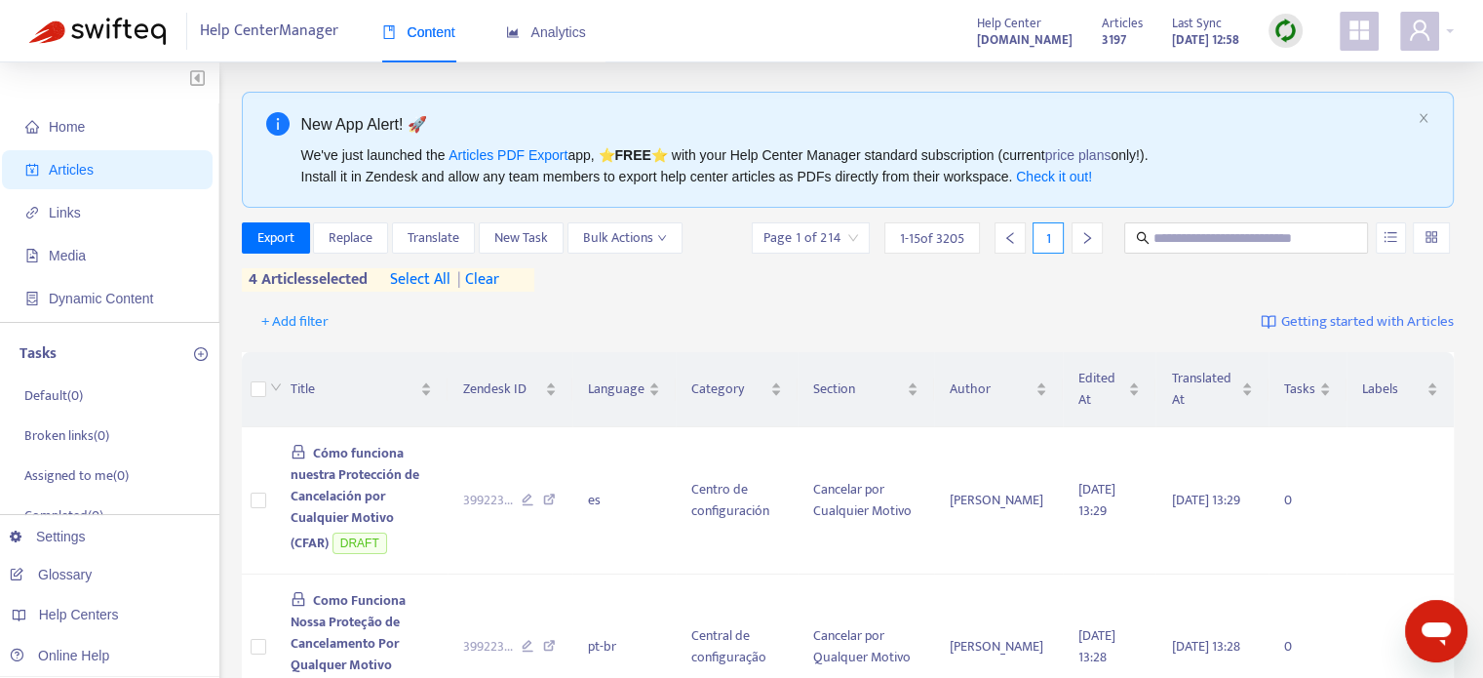
click at [499, 284] on span "| clear" at bounding box center [474, 279] width 49 height 23
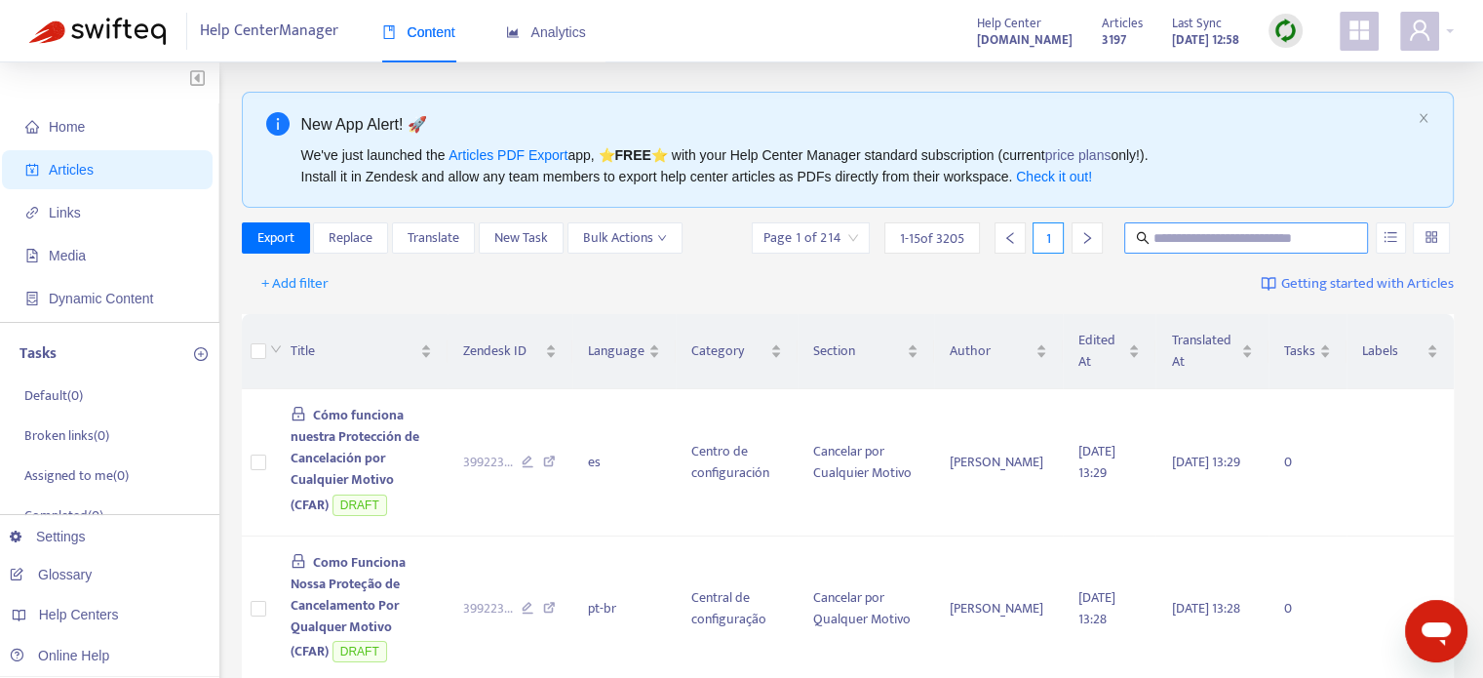
click at [1217, 237] on input "text" at bounding box center [1246, 237] width 187 height 21
type input "**********"
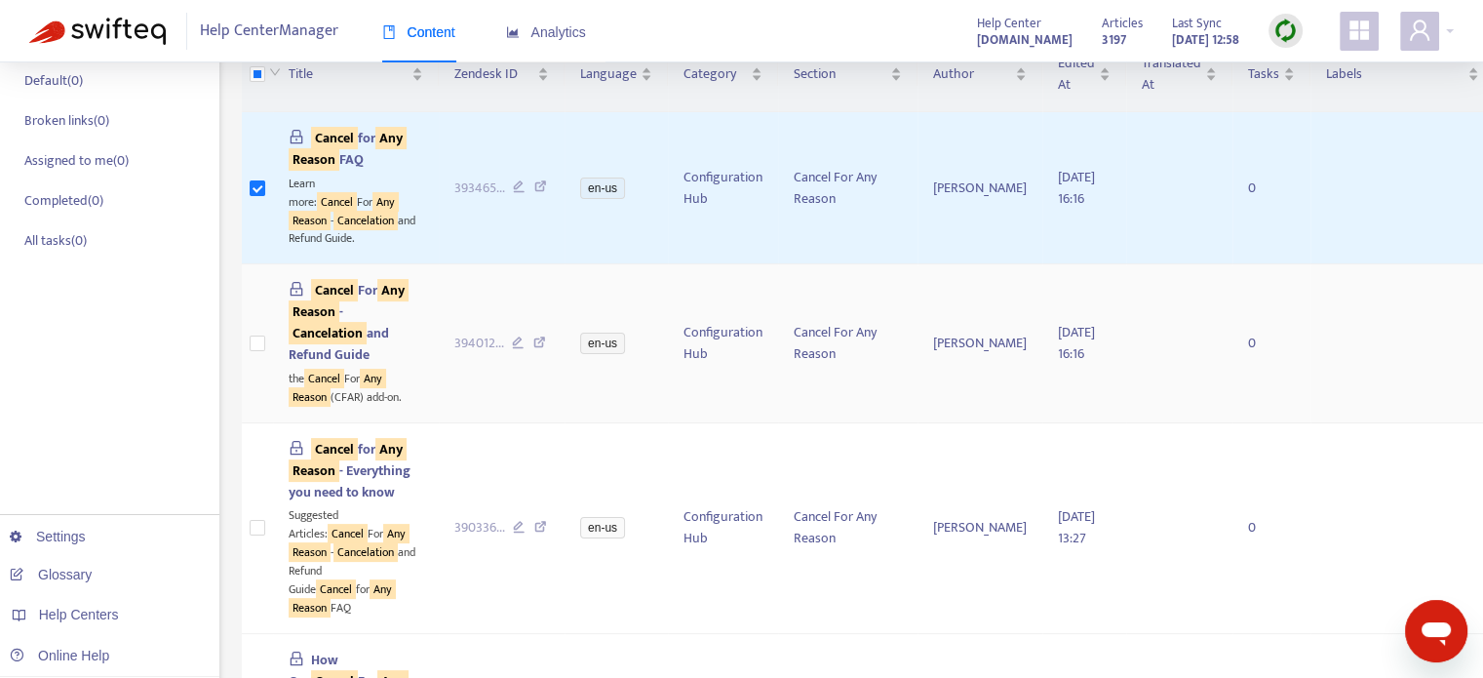
scroll to position [487, 0]
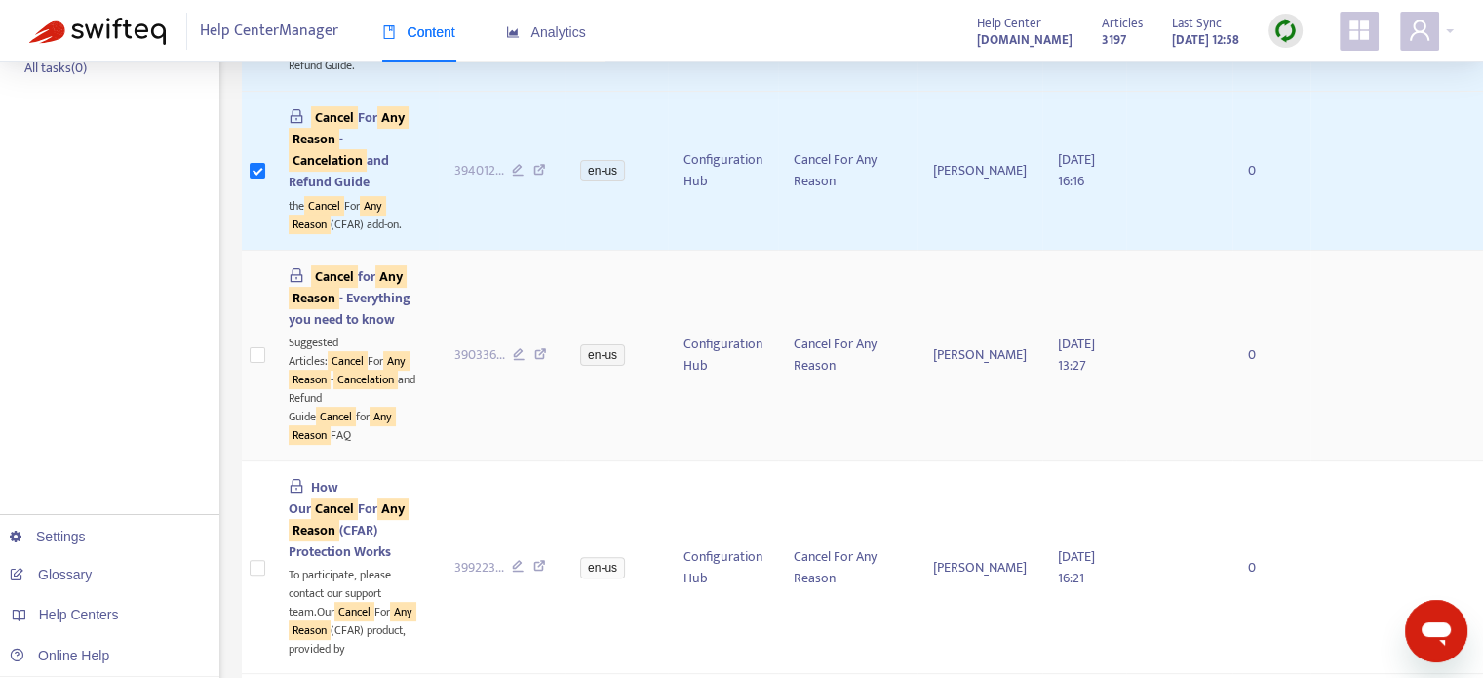
click at [265, 454] on td at bounding box center [257, 356] width 31 height 211
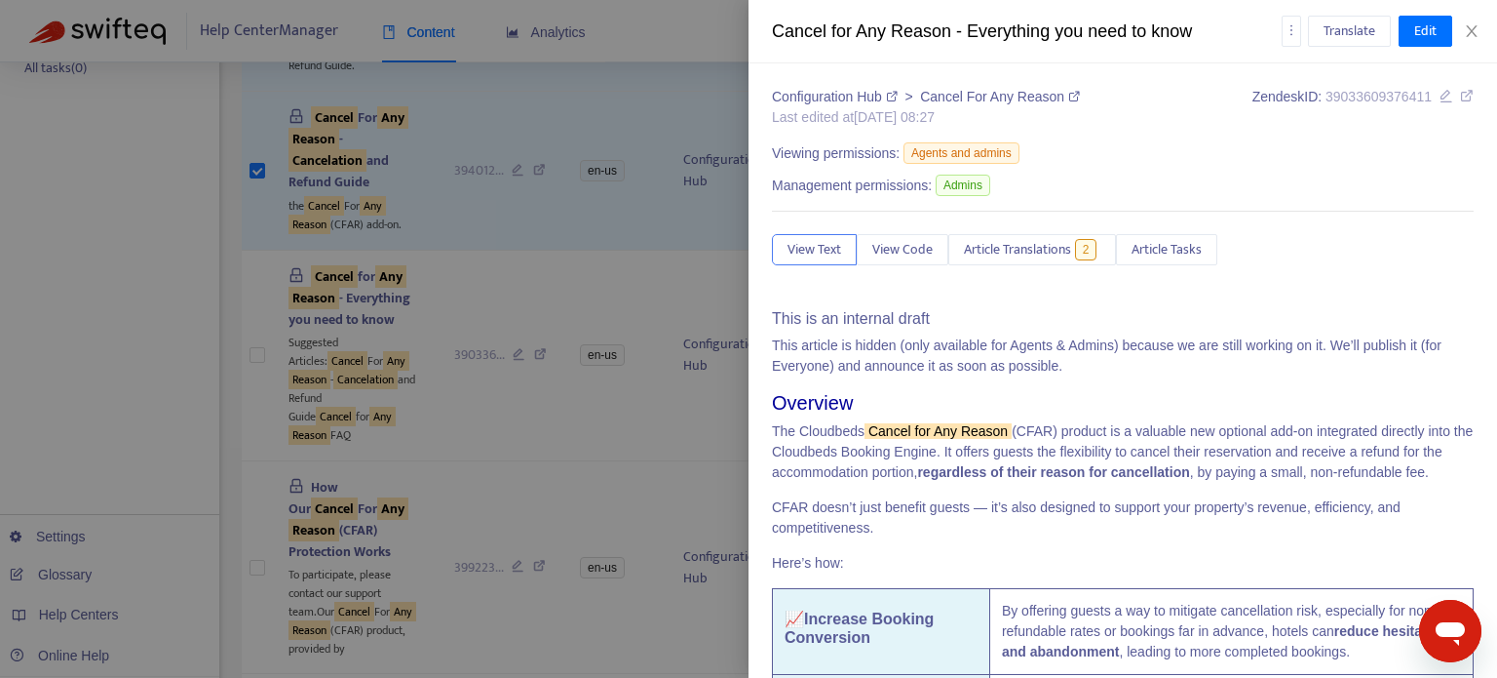
click at [261, 455] on div at bounding box center [748, 339] width 1497 height 678
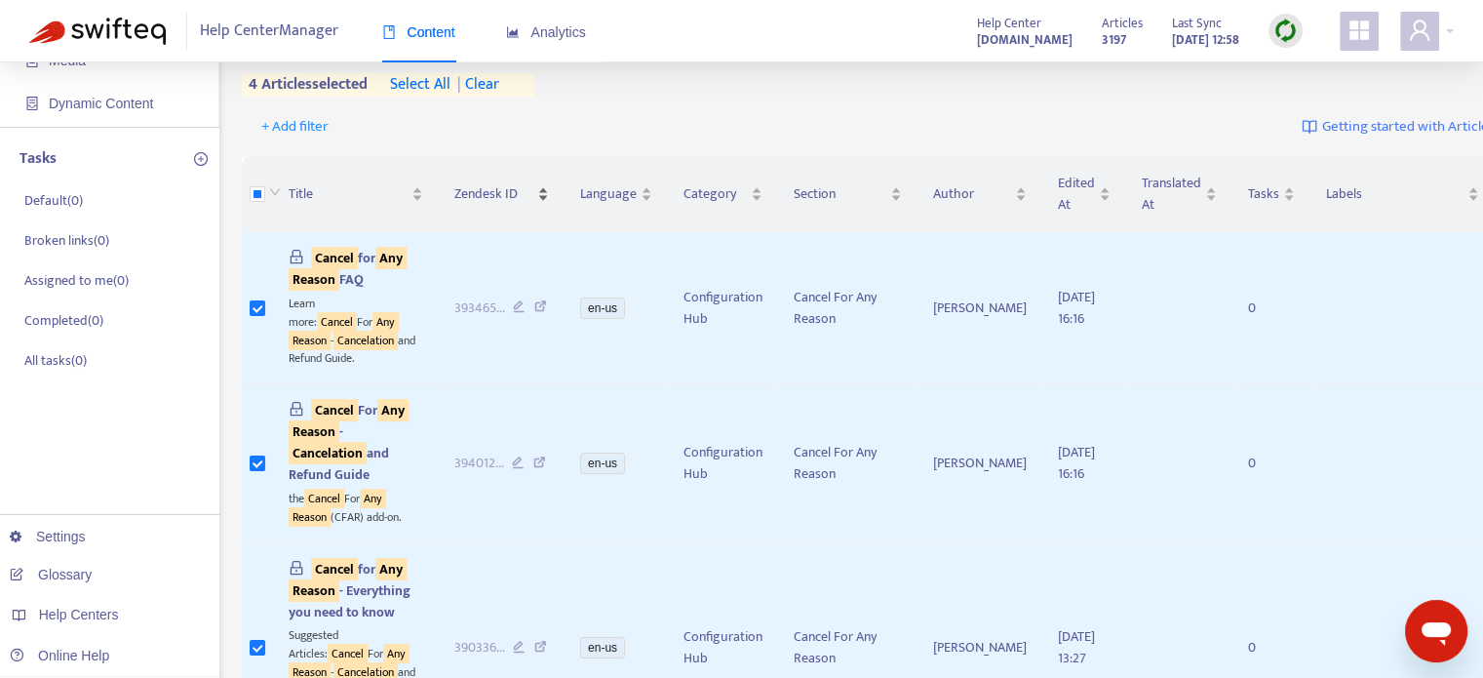
scroll to position [0, 0]
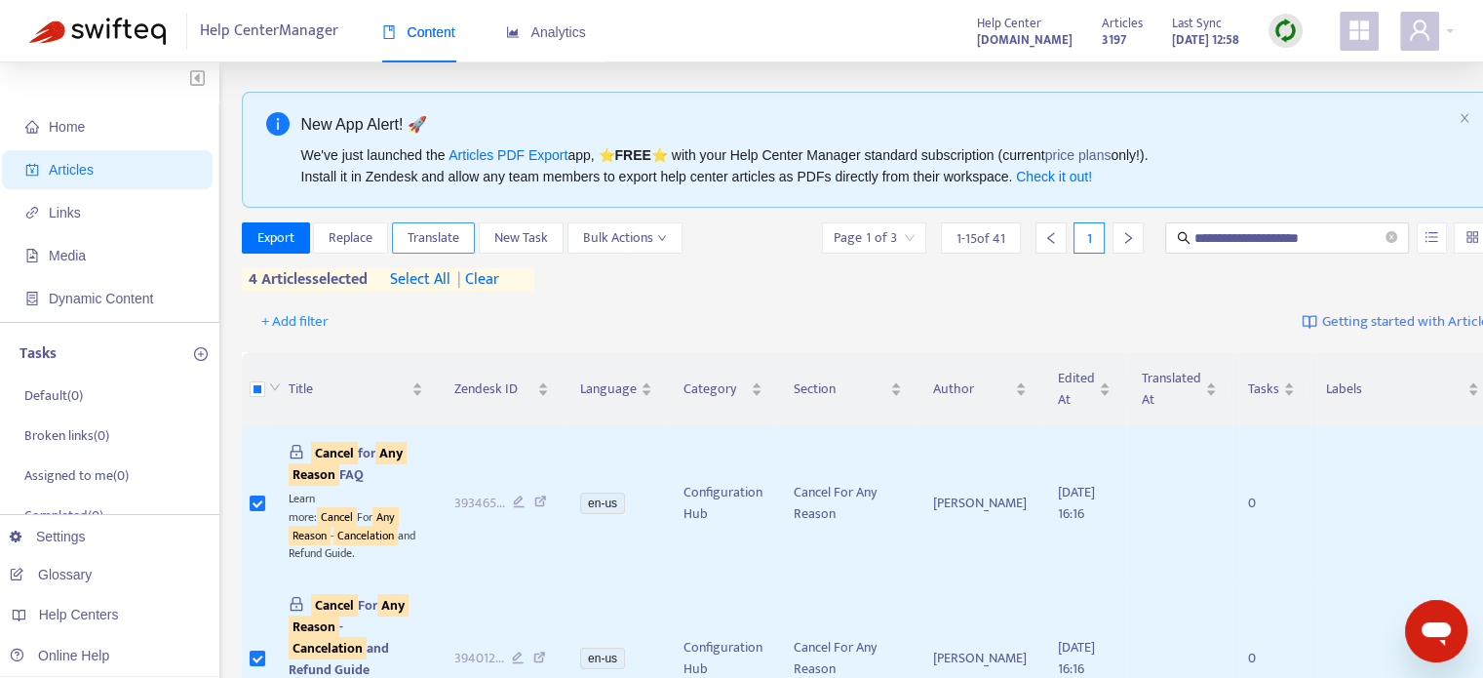
click at [437, 240] on span "Translate" at bounding box center [434, 237] width 52 height 21
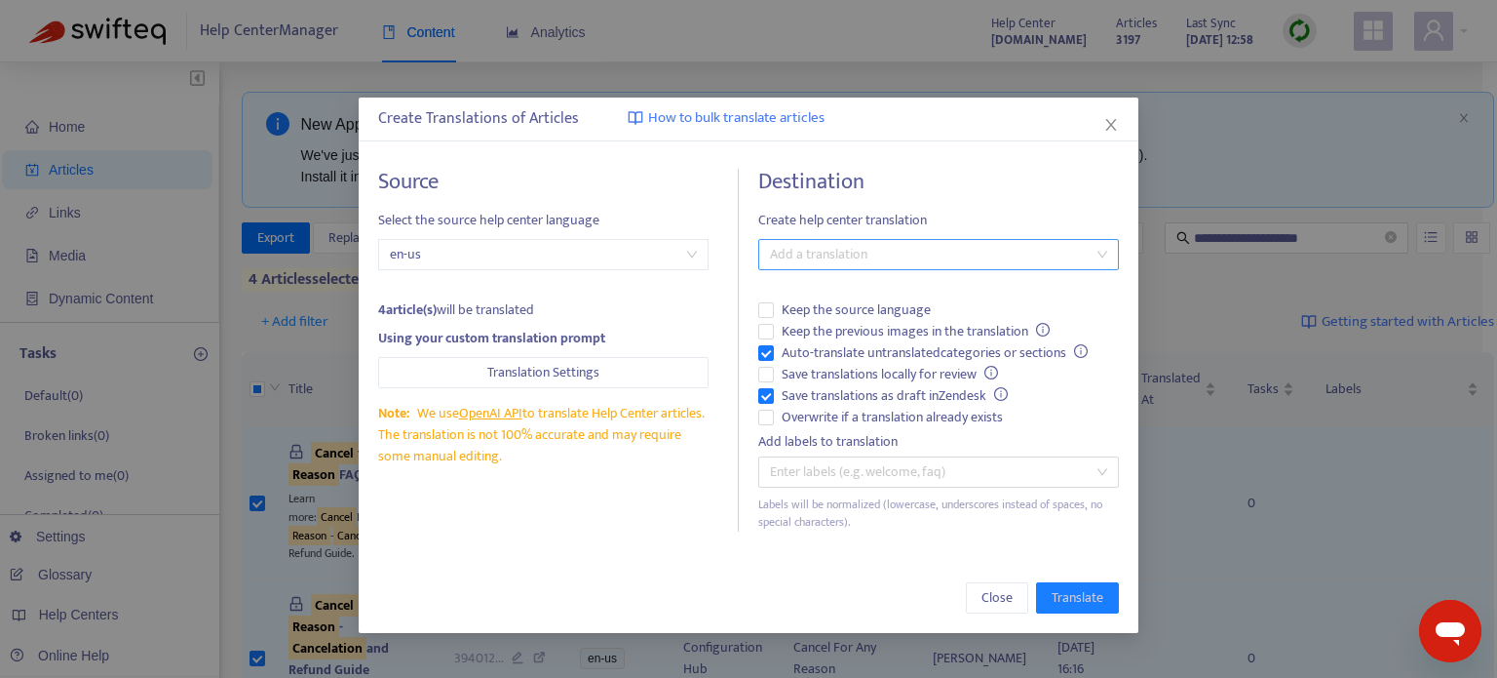
click at [807, 259] on div at bounding box center [928, 254] width 331 height 23
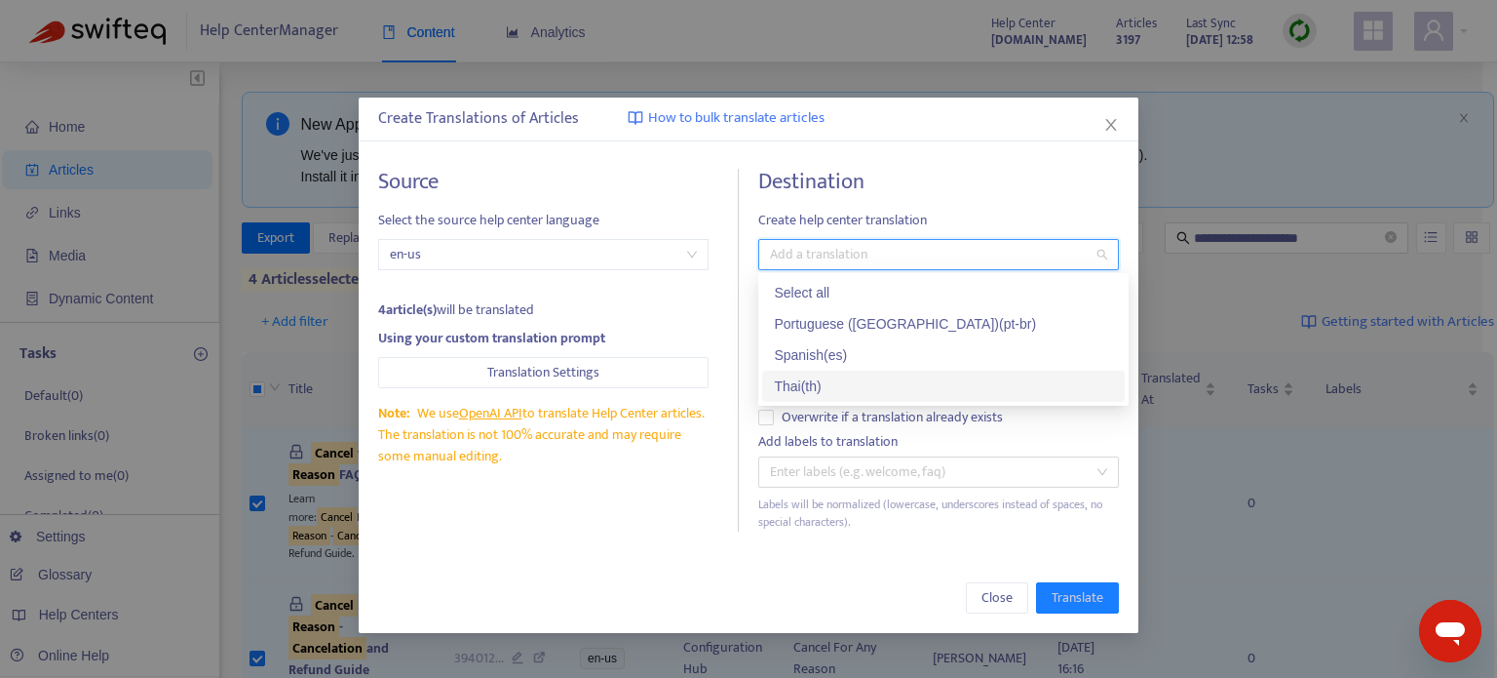
click at [901, 382] on div "Thai ( th )" at bounding box center [943, 385] width 339 height 21
click at [829, 572] on div "Close Translate" at bounding box center [749, 598] width 780 height 70
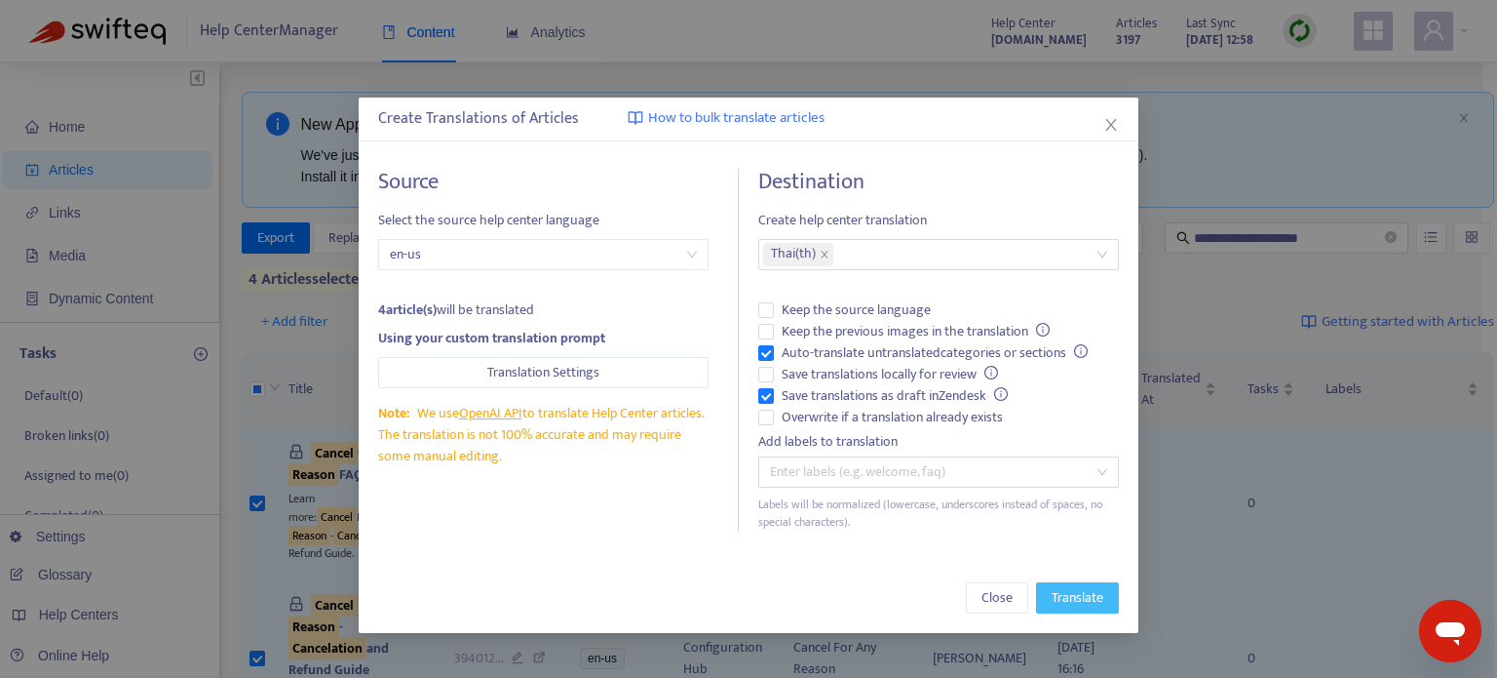
click at [1082, 584] on button "Translate" at bounding box center [1077, 597] width 83 height 31
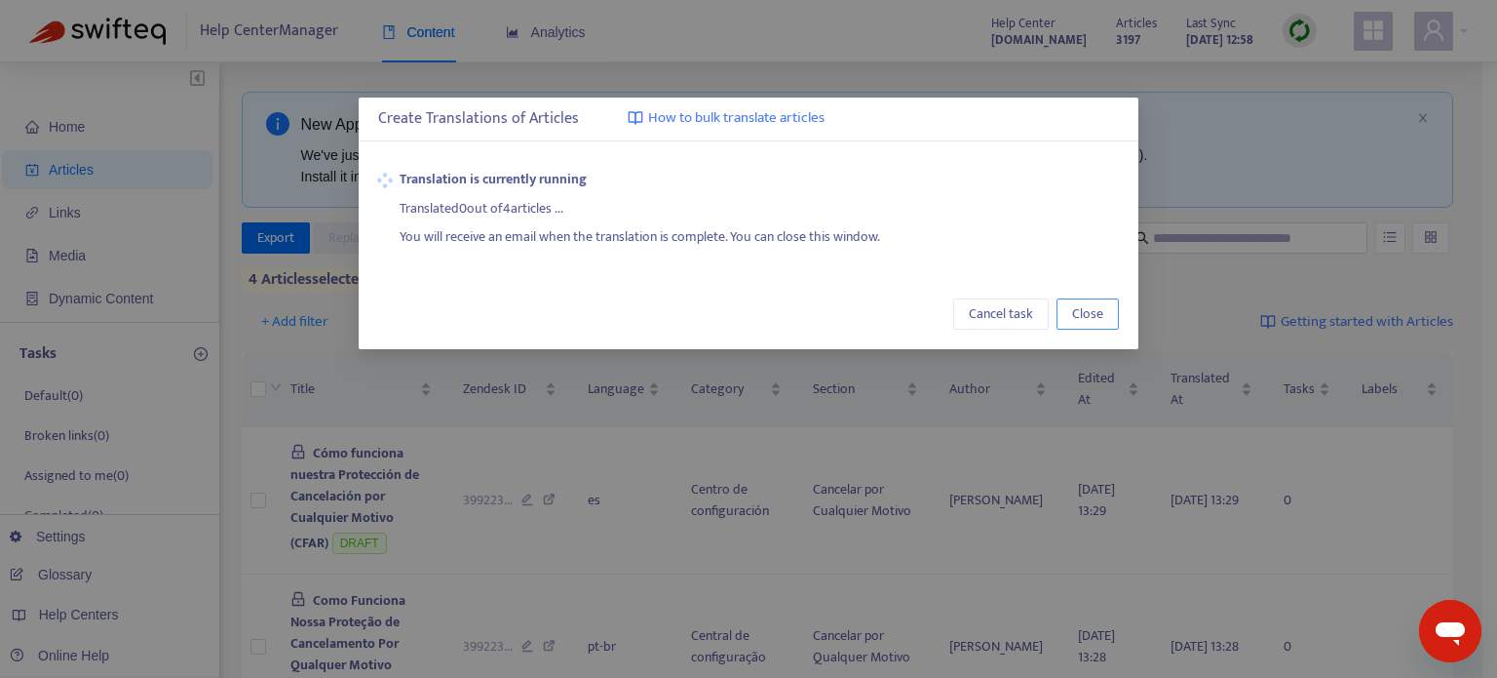
click at [1096, 319] on span "Close" at bounding box center [1087, 313] width 31 height 21
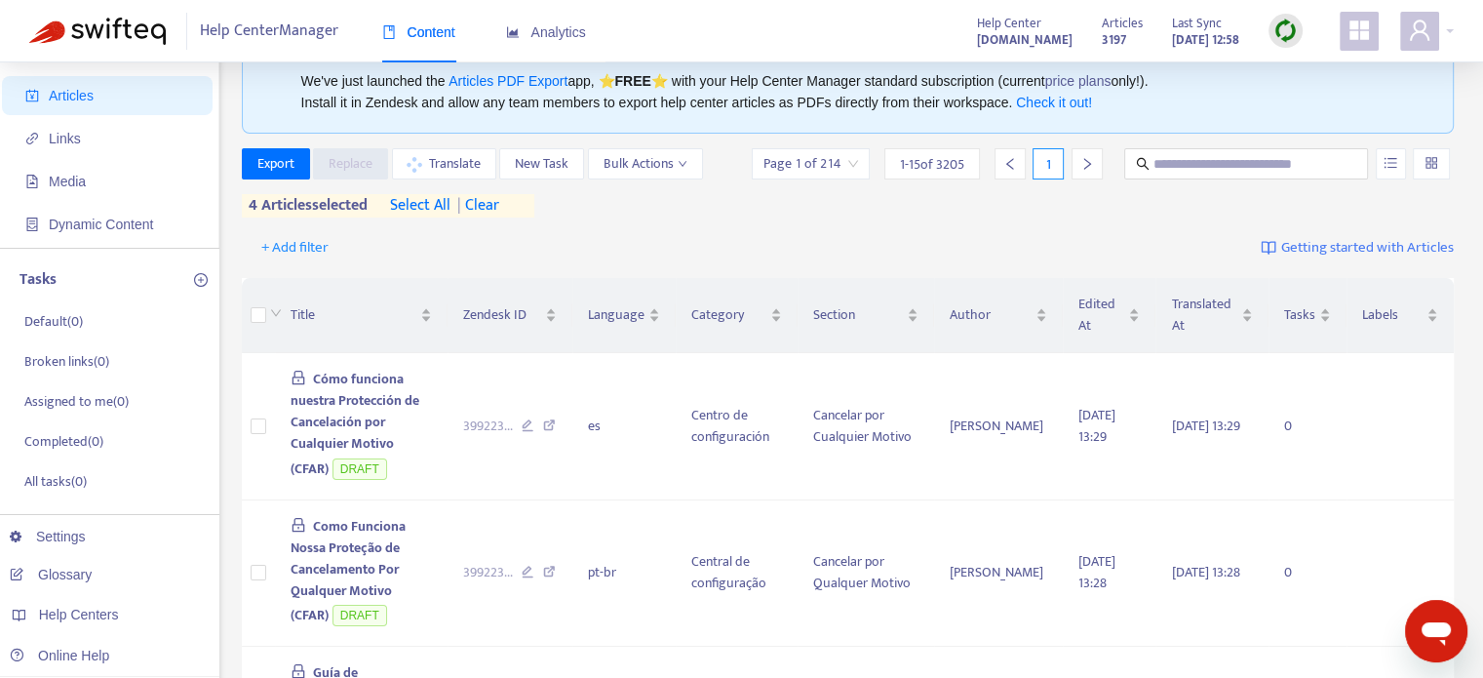
scroll to position [195, 0]
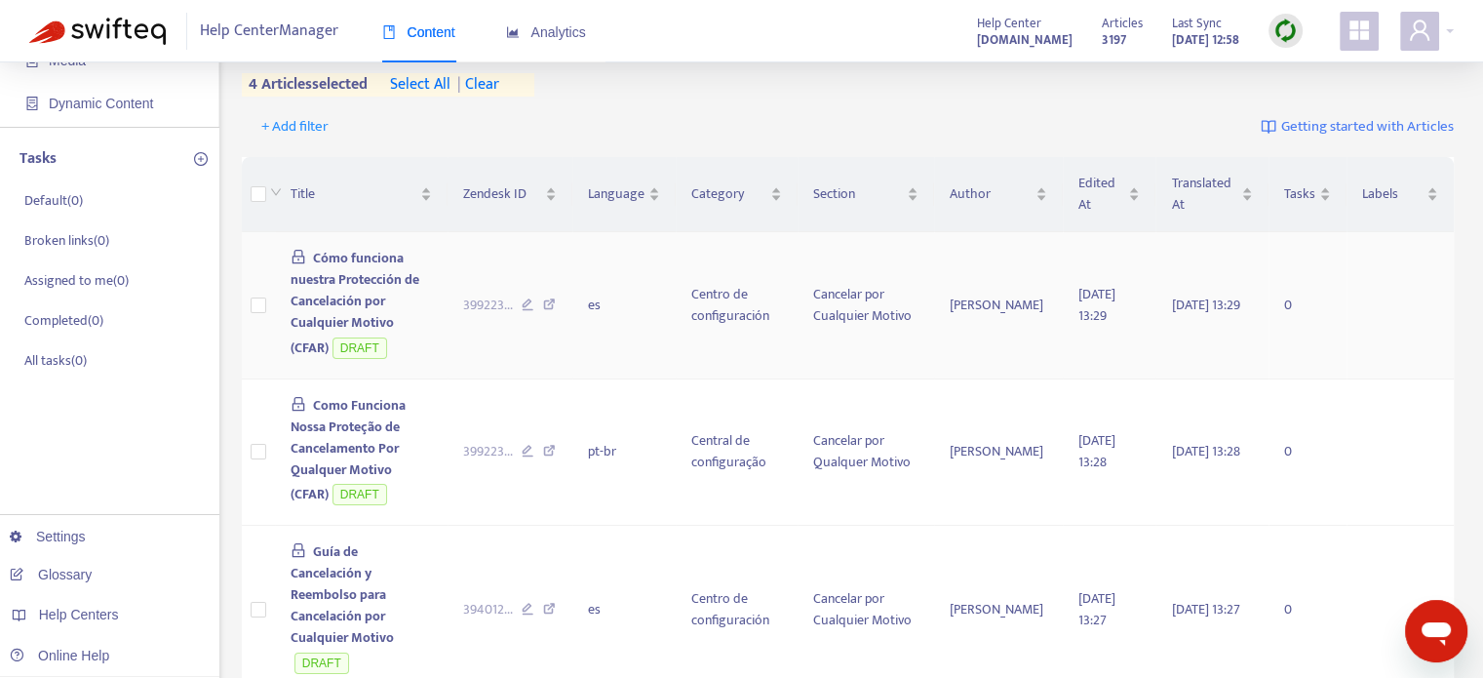
click at [421, 288] on td "Cómo funciona nuestra Protección de Cancelación por Cualquier Motivo (CFAR) DRA…" at bounding box center [361, 305] width 173 height 147
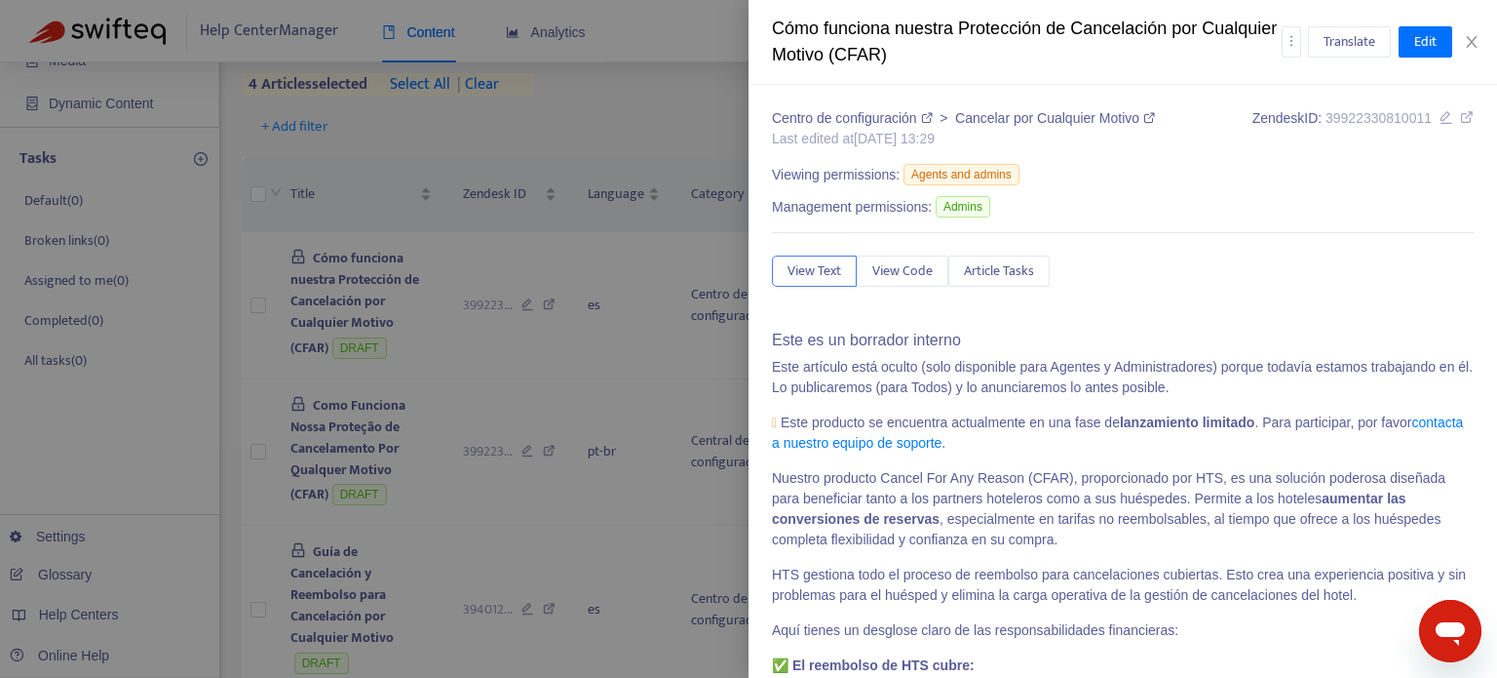
click at [1150, 120] on icon at bounding box center [1150, 118] width 12 height 12
click at [1460, 117] on icon at bounding box center [1467, 117] width 14 height 14
click at [1478, 40] on icon "close" at bounding box center [1472, 42] width 16 height 16
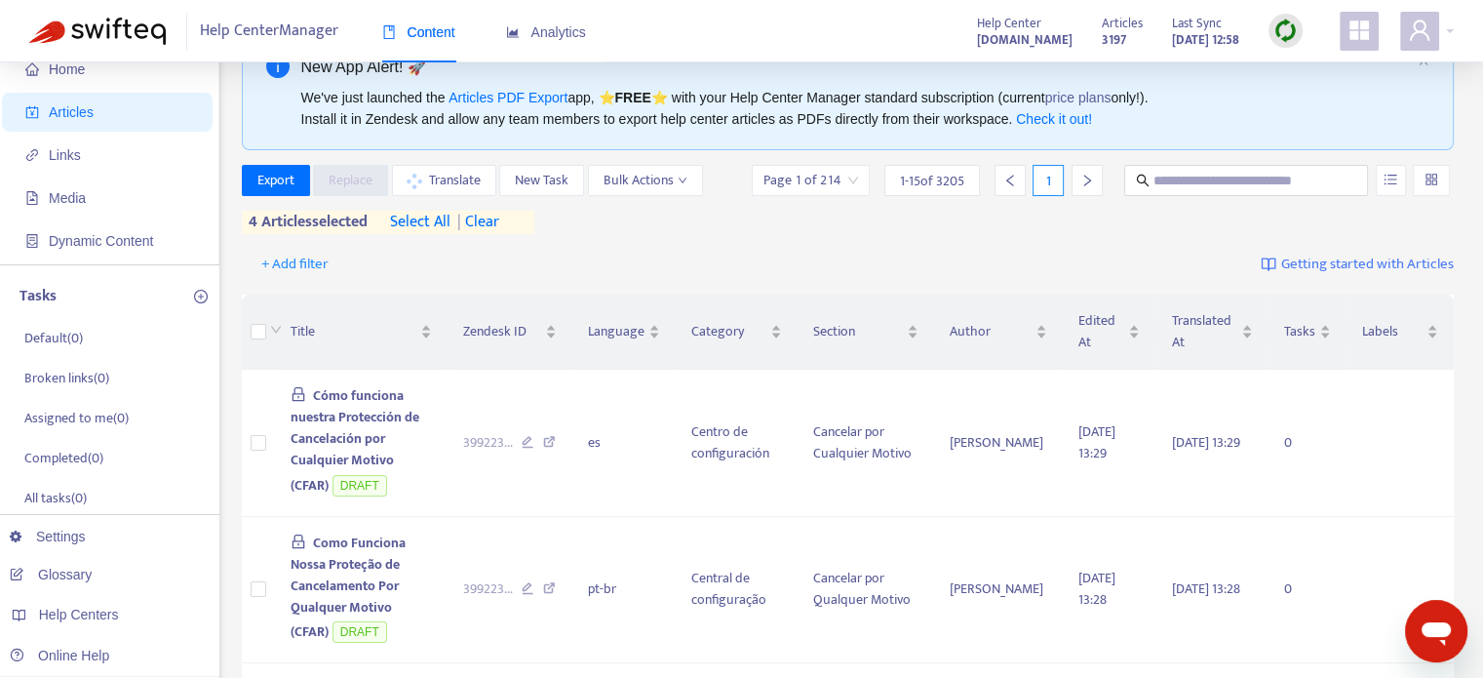
scroll to position [0, 0]
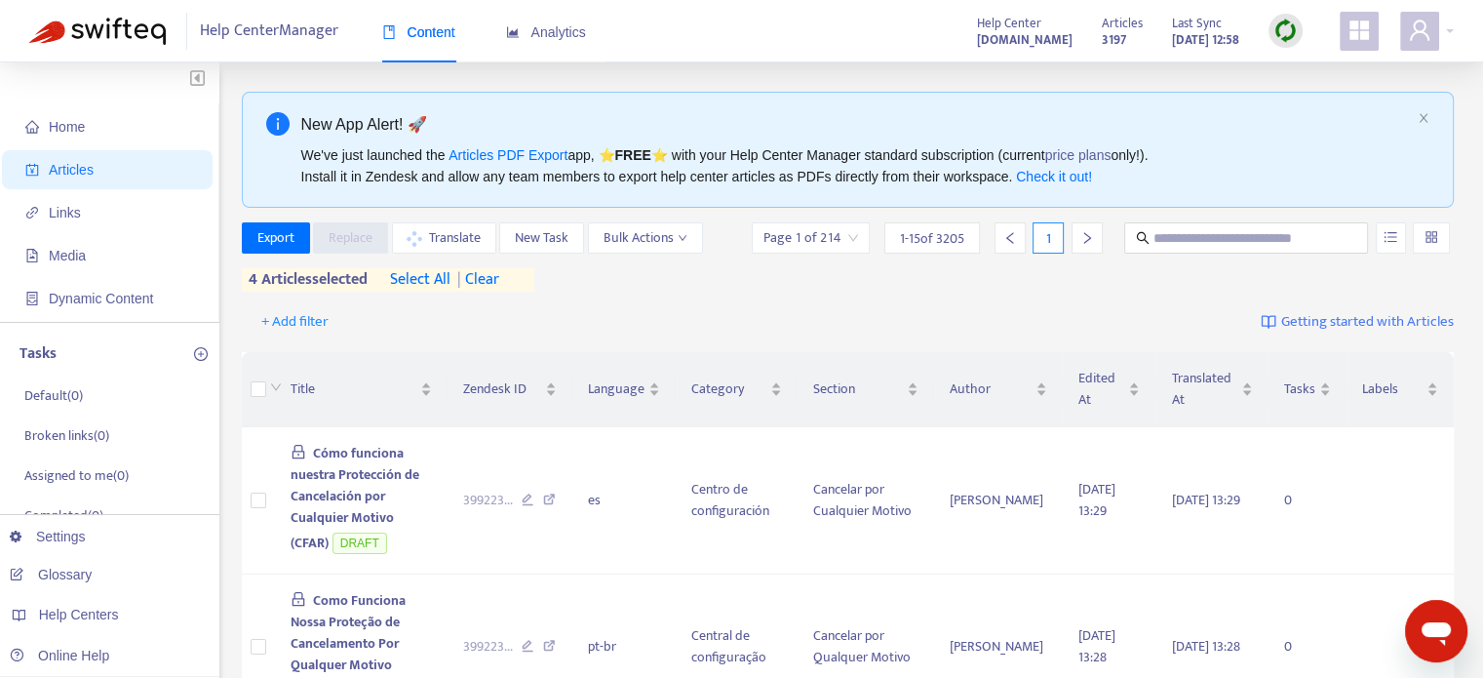
click at [499, 277] on span "| clear" at bounding box center [474, 279] width 49 height 23
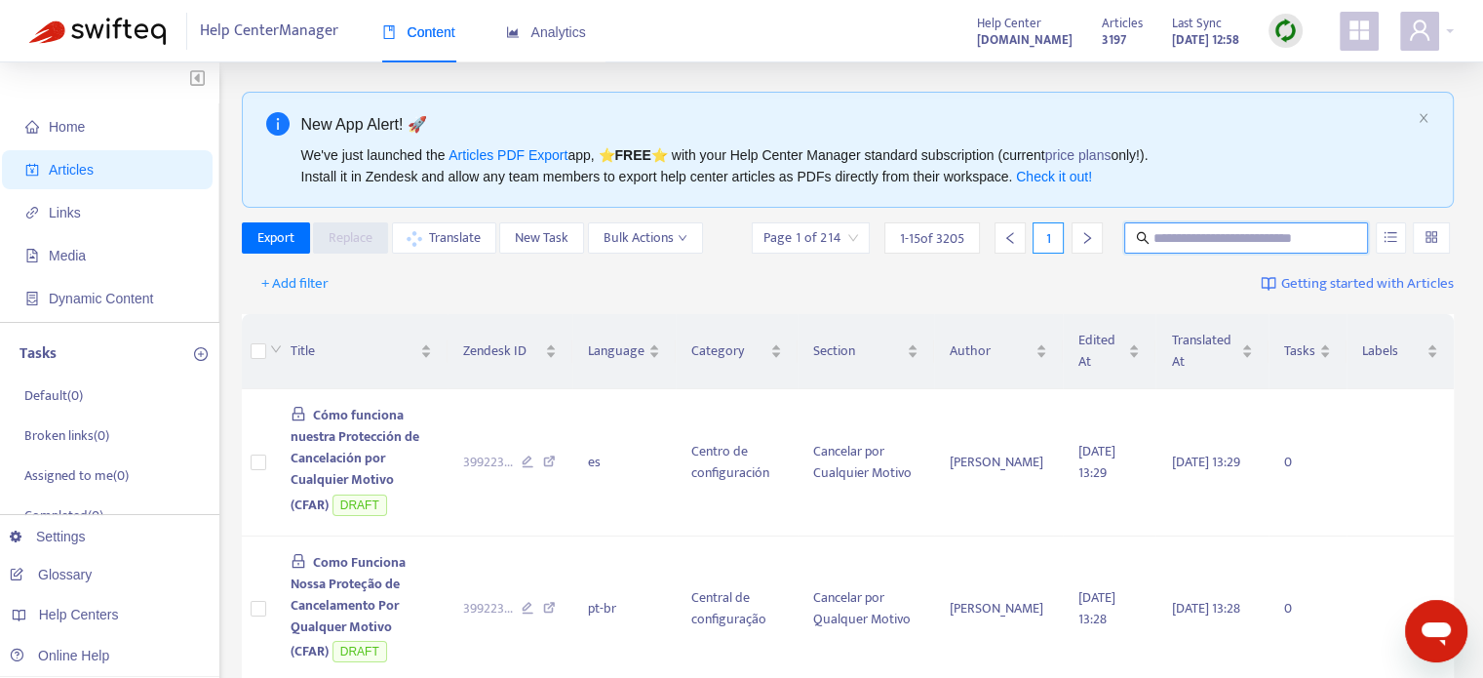
click at [1170, 242] on input "text" at bounding box center [1246, 237] width 187 height 21
type input "**********"
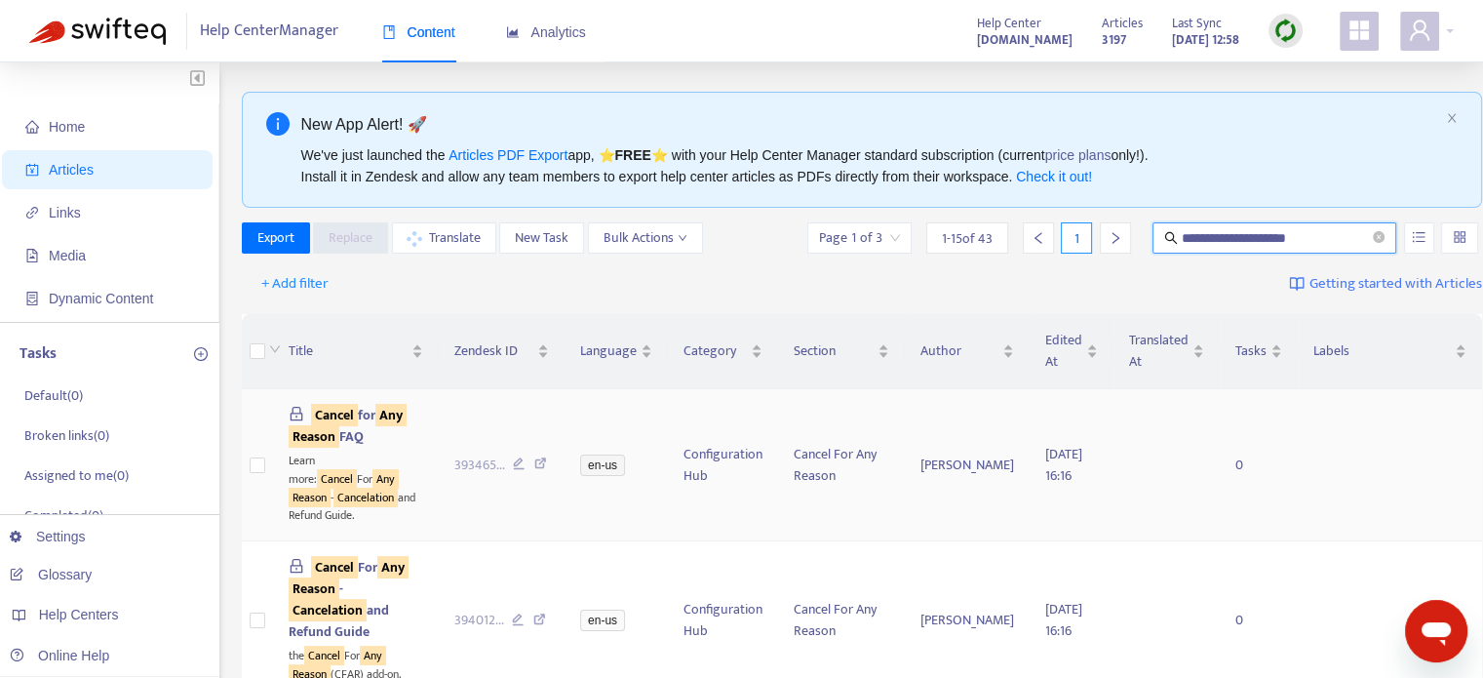
click at [339, 432] on sqkw "Reason" at bounding box center [314, 436] width 51 height 22
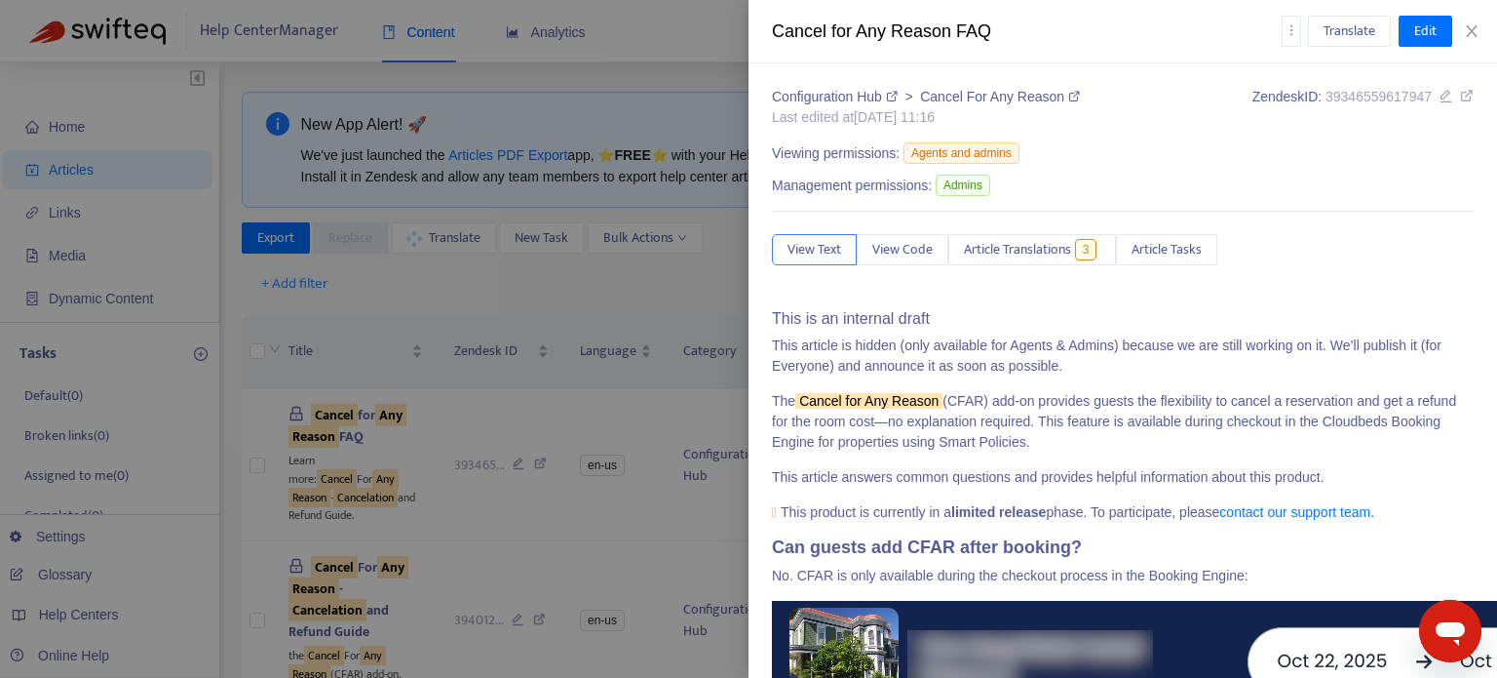
click at [1460, 93] on icon at bounding box center [1467, 96] width 14 height 14
click at [1474, 29] on icon "close" at bounding box center [1471, 31] width 11 height 12
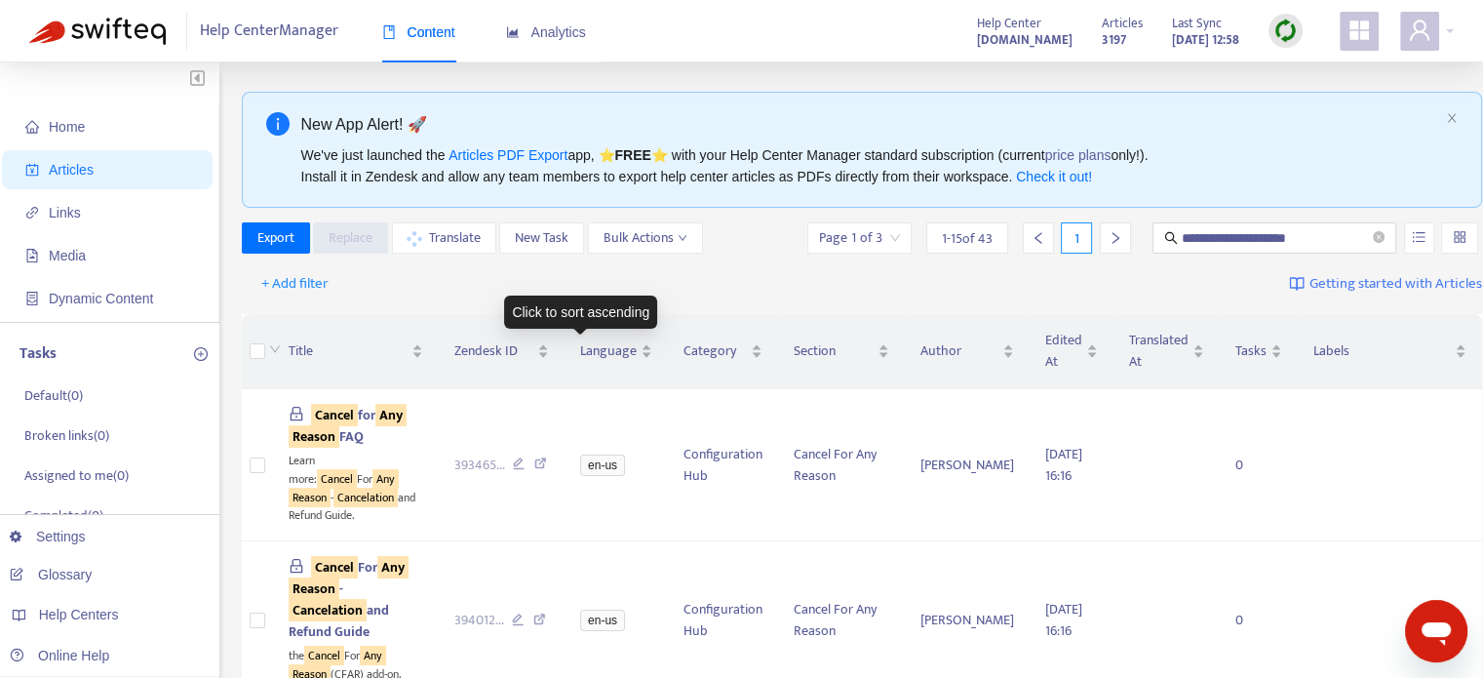
scroll to position [97, 0]
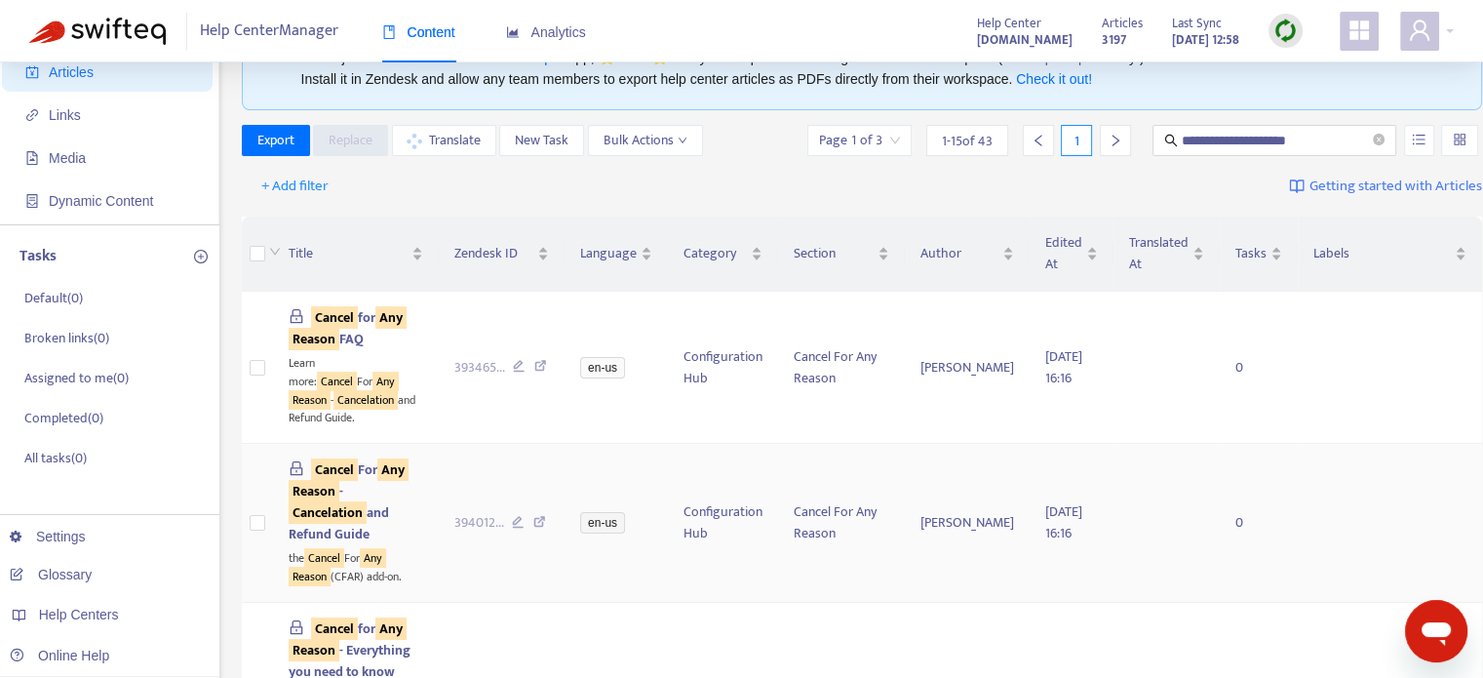
click at [339, 502] on sqkw "Reason" at bounding box center [314, 491] width 51 height 22
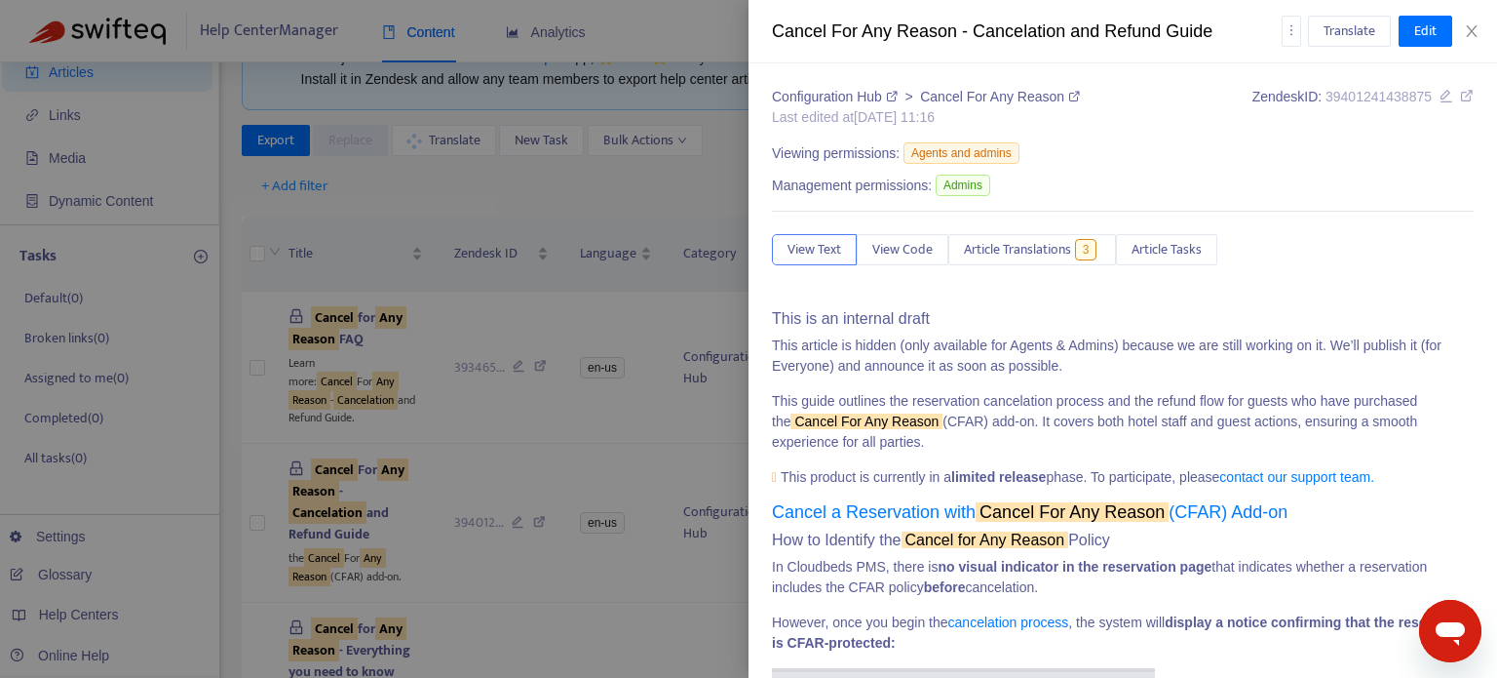
click at [1460, 95] on icon at bounding box center [1467, 96] width 14 height 14
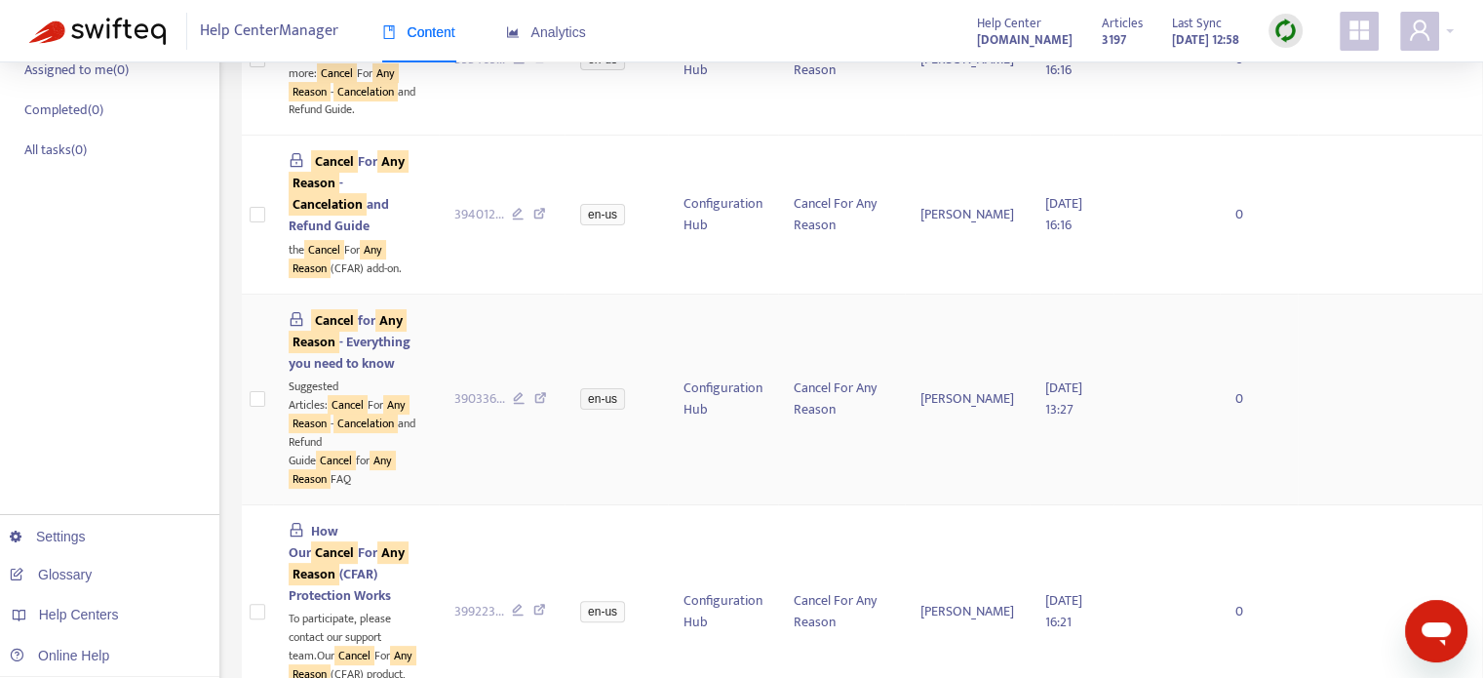
scroll to position [585, 0]
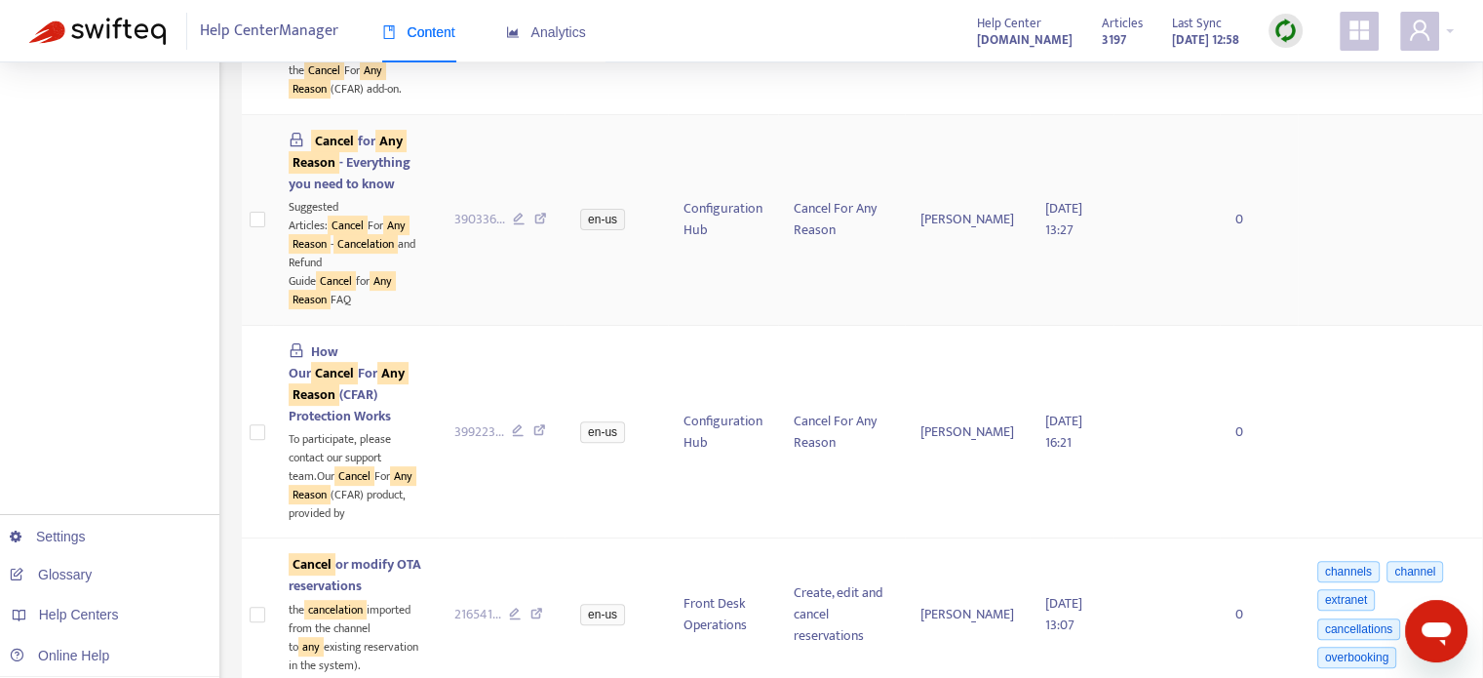
click at [347, 195] on span "Cancel for Any Reason - Everything you need to know" at bounding box center [350, 162] width 122 height 65
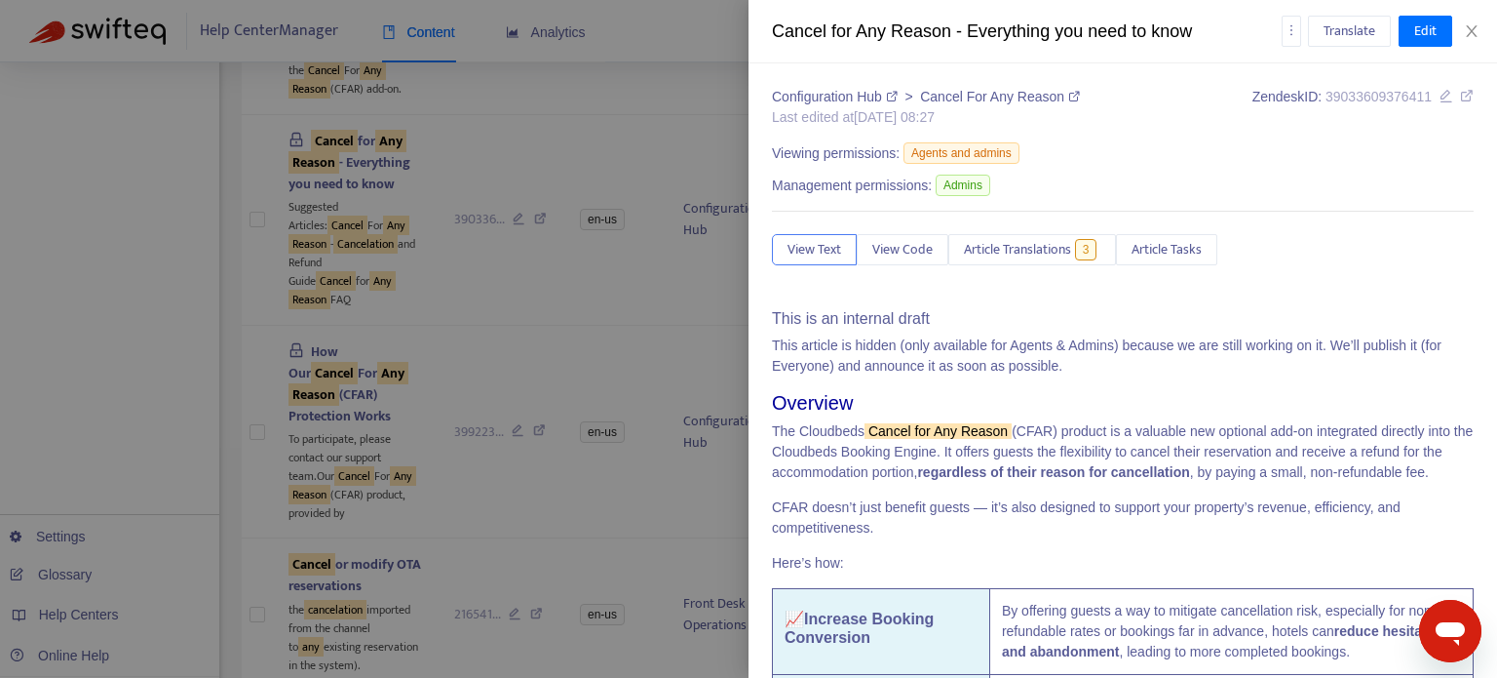
click at [1460, 100] on icon at bounding box center [1467, 96] width 14 height 14
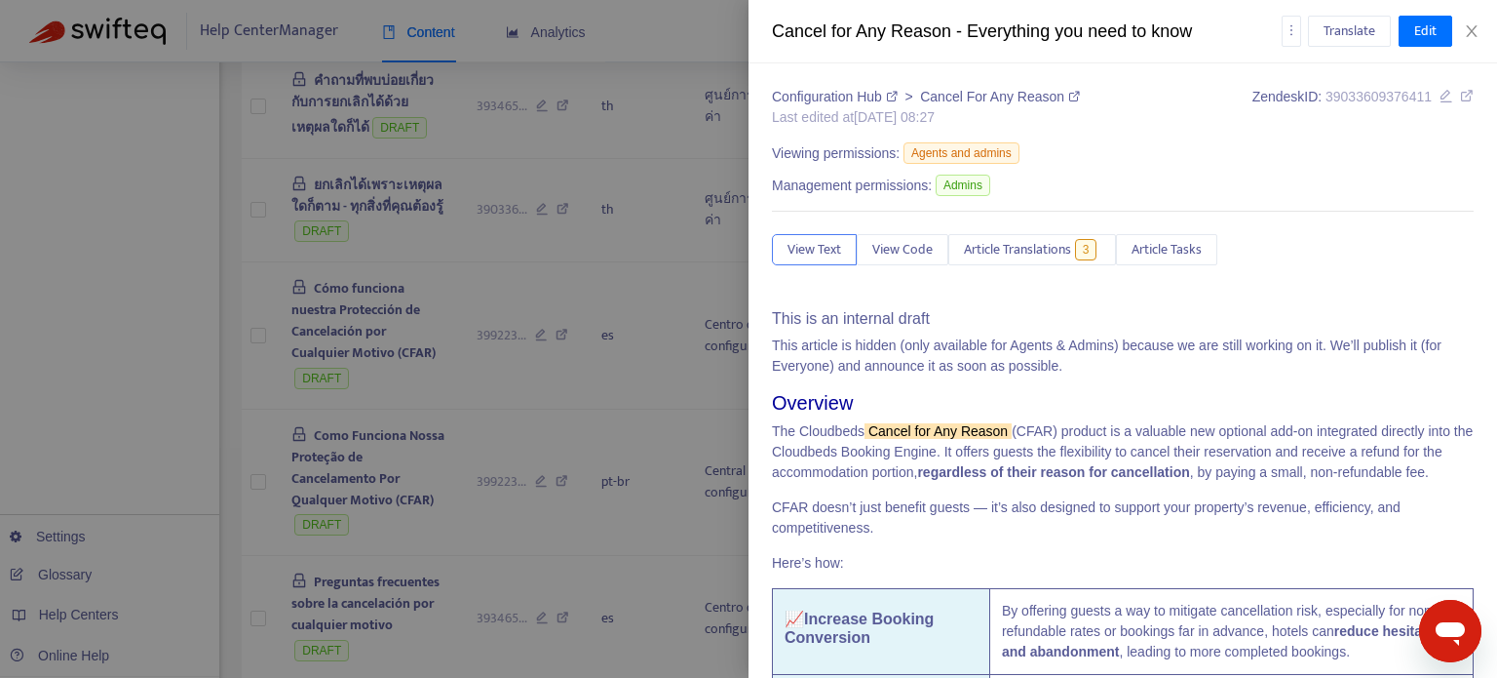
click at [217, 160] on div at bounding box center [748, 339] width 1497 height 678
